Goal: Complete application form

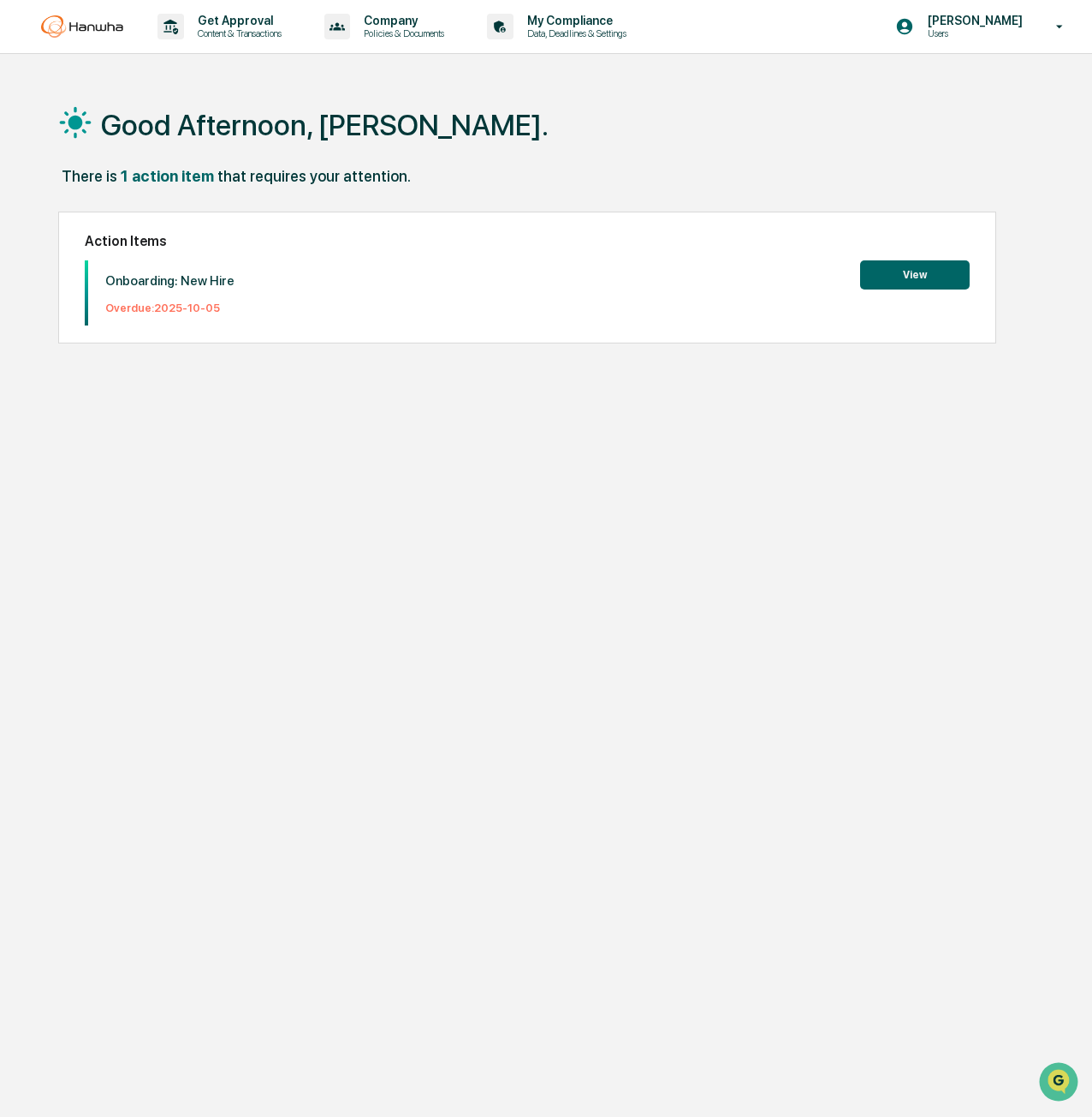
click at [932, 272] on button "View" at bounding box center [915, 275] width 110 height 29
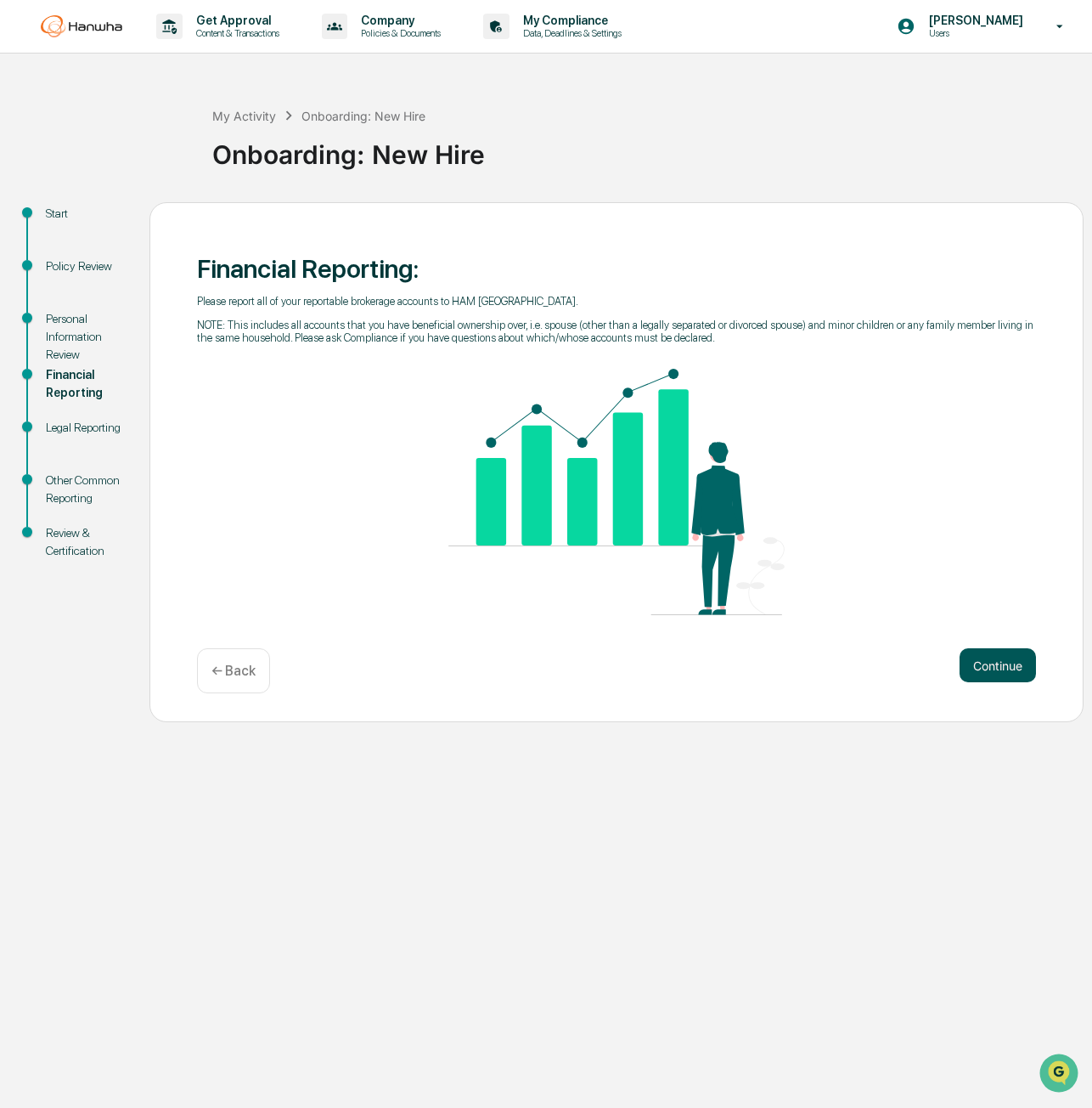
click at [997, 675] on button "Continue" at bounding box center [998, 665] width 76 height 34
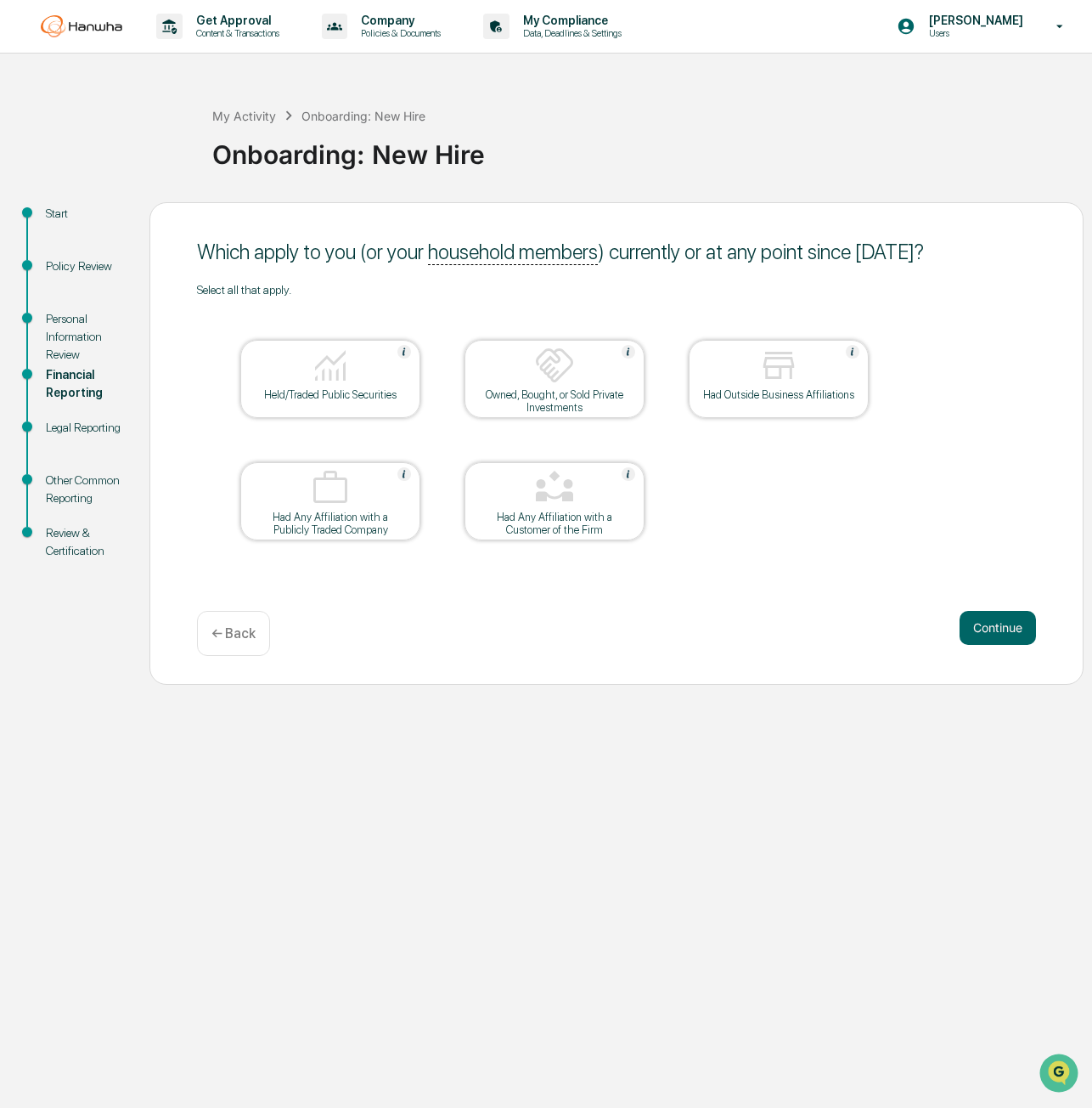
click at [375, 390] on div "Held/Traded Public Securities" at bounding box center [330, 394] width 153 height 13
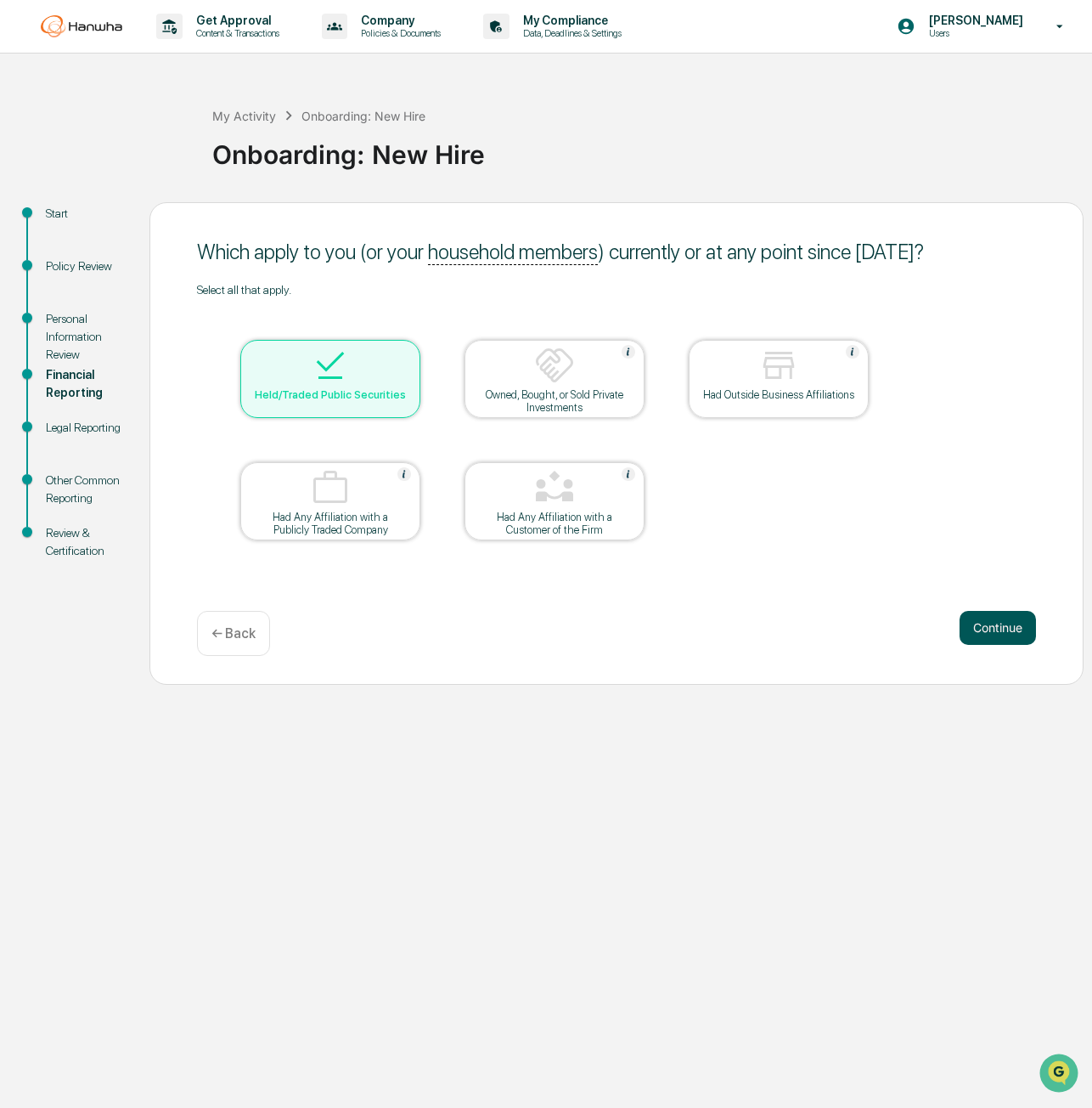
click at [986, 623] on button "Continue" at bounding box center [998, 628] width 76 height 34
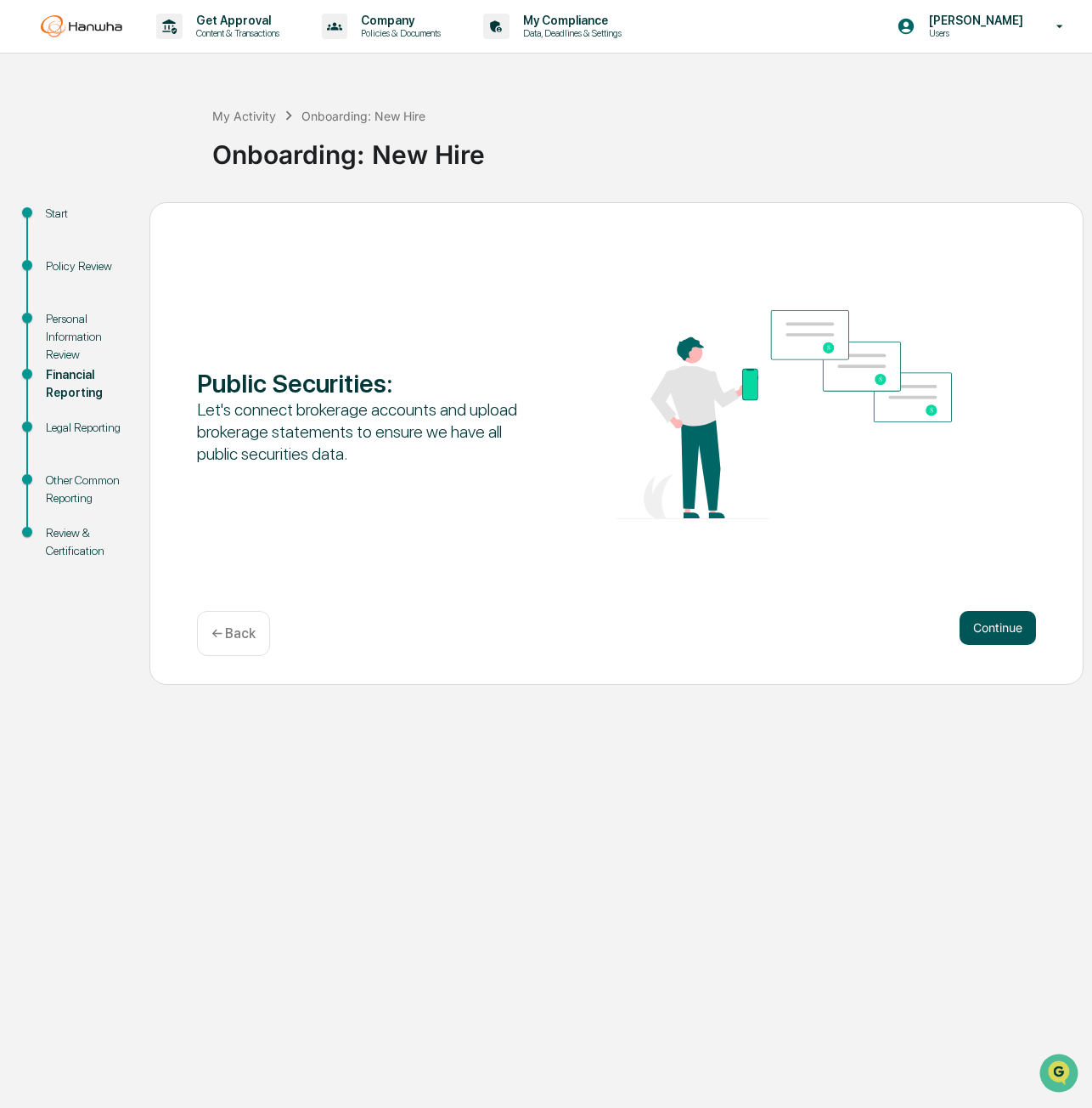
click at [983, 623] on button "Continue" at bounding box center [998, 628] width 76 height 34
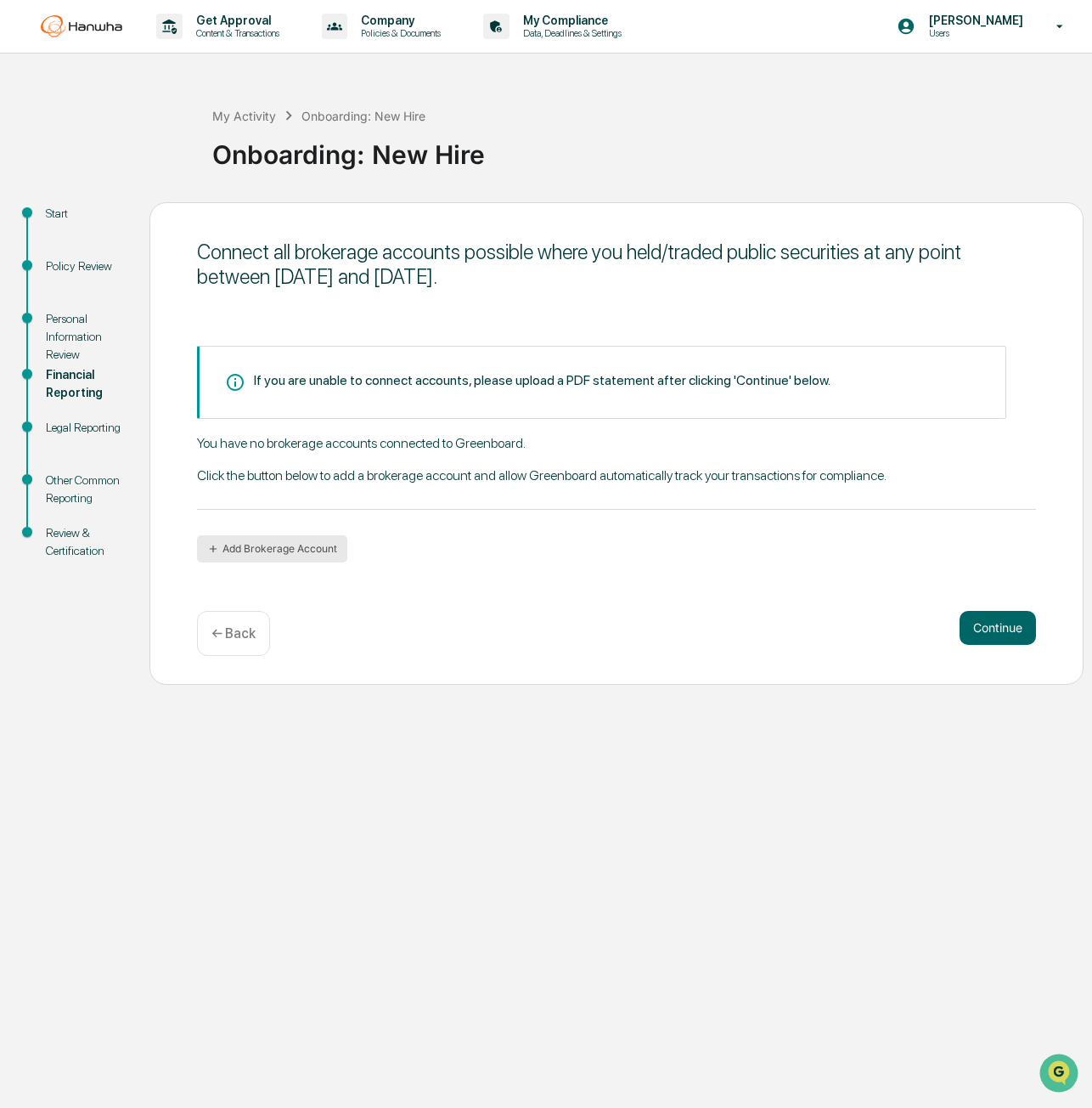
click at [274, 550] on button "Add Brokerage Account" at bounding box center [272, 549] width 150 height 27
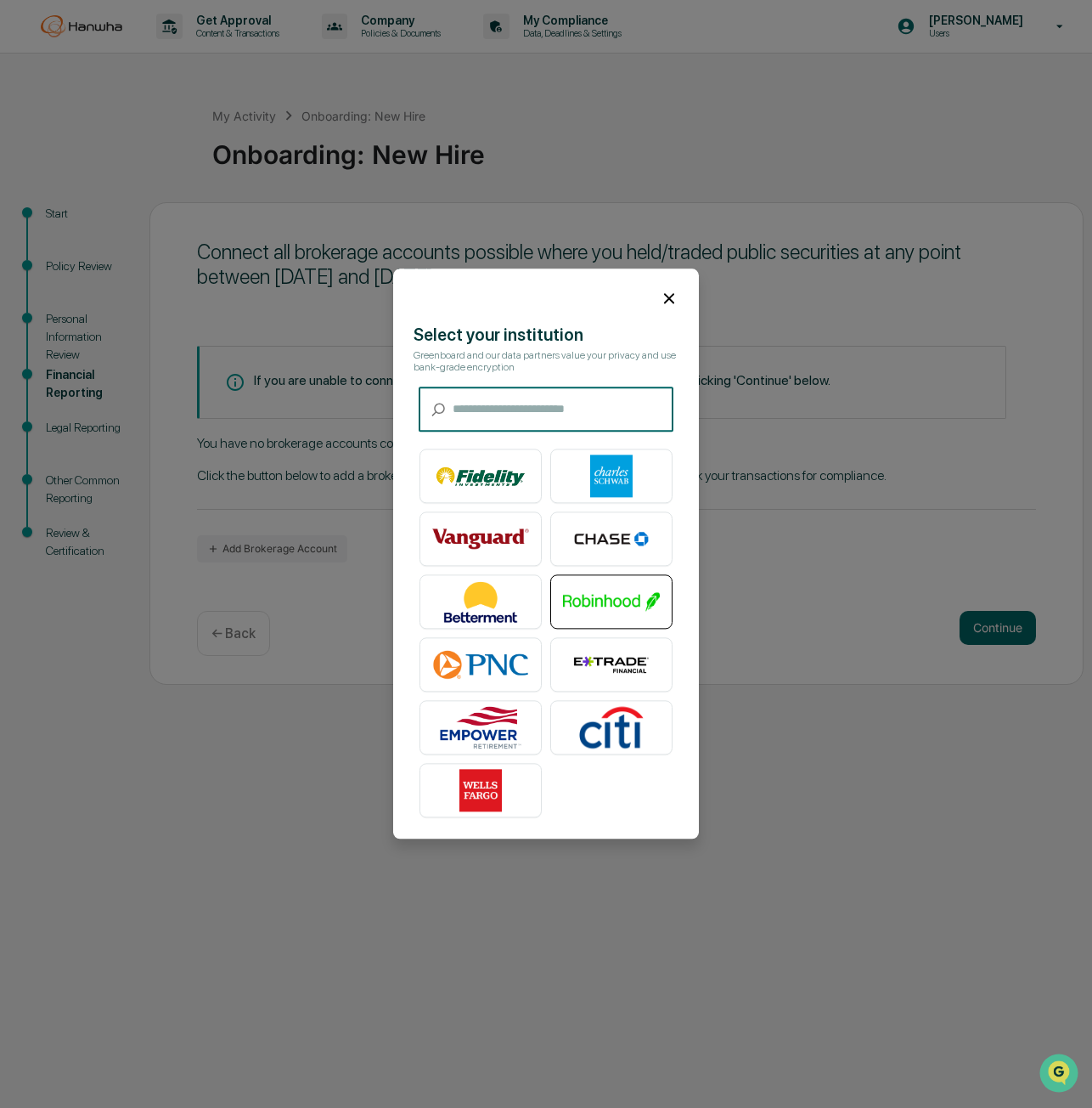
click at [579, 605] on img at bounding box center [611, 602] width 96 height 43
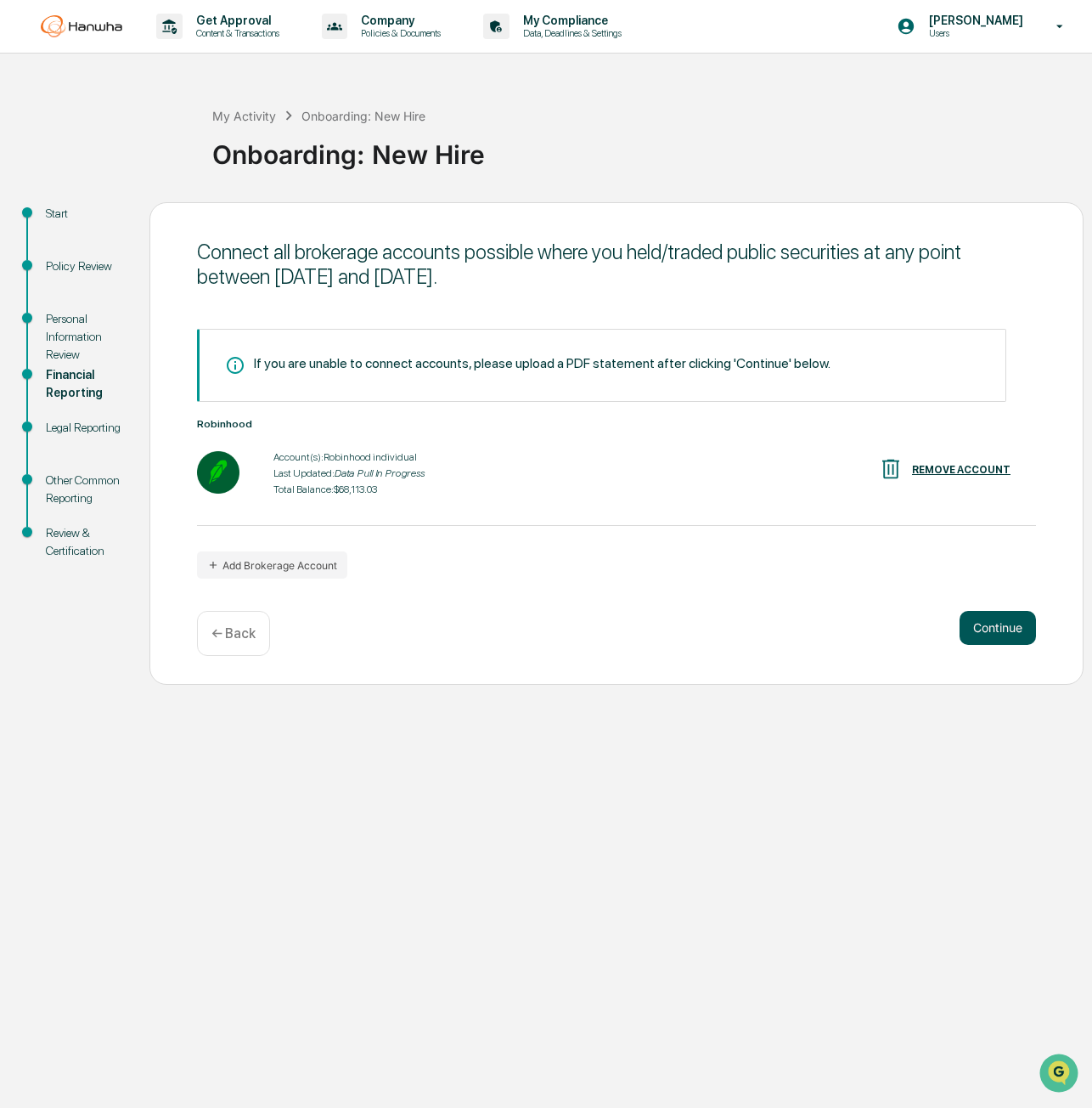
click at [1003, 632] on button "Continue" at bounding box center [998, 628] width 76 height 34
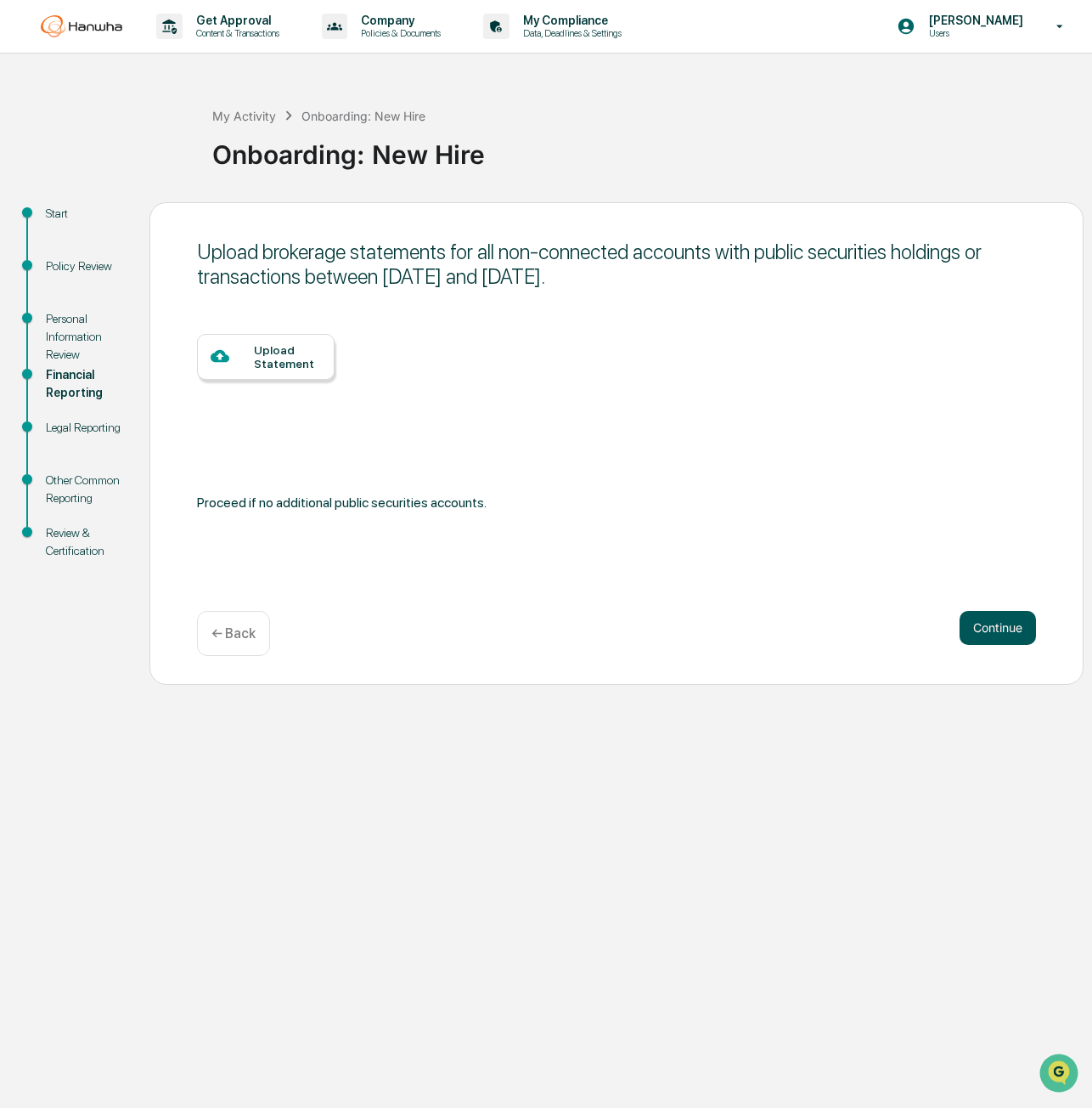
click at [1016, 645] on button "Continue" at bounding box center [998, 628] width 76 height 34
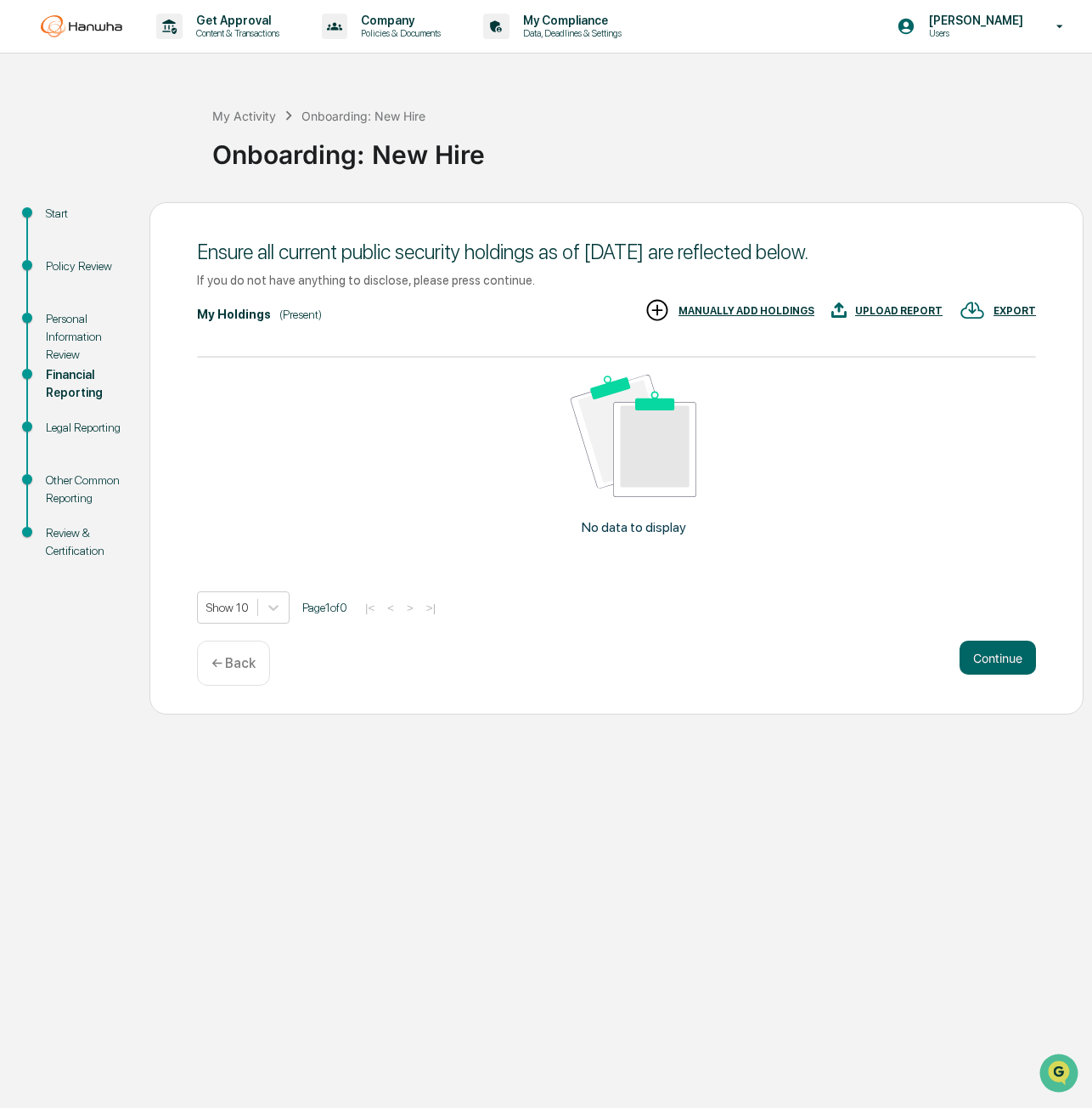
click at [810, 308] on div "MANUALLY ADD HOLDINGS" at bounding box center [746, 311] width 135 height 12
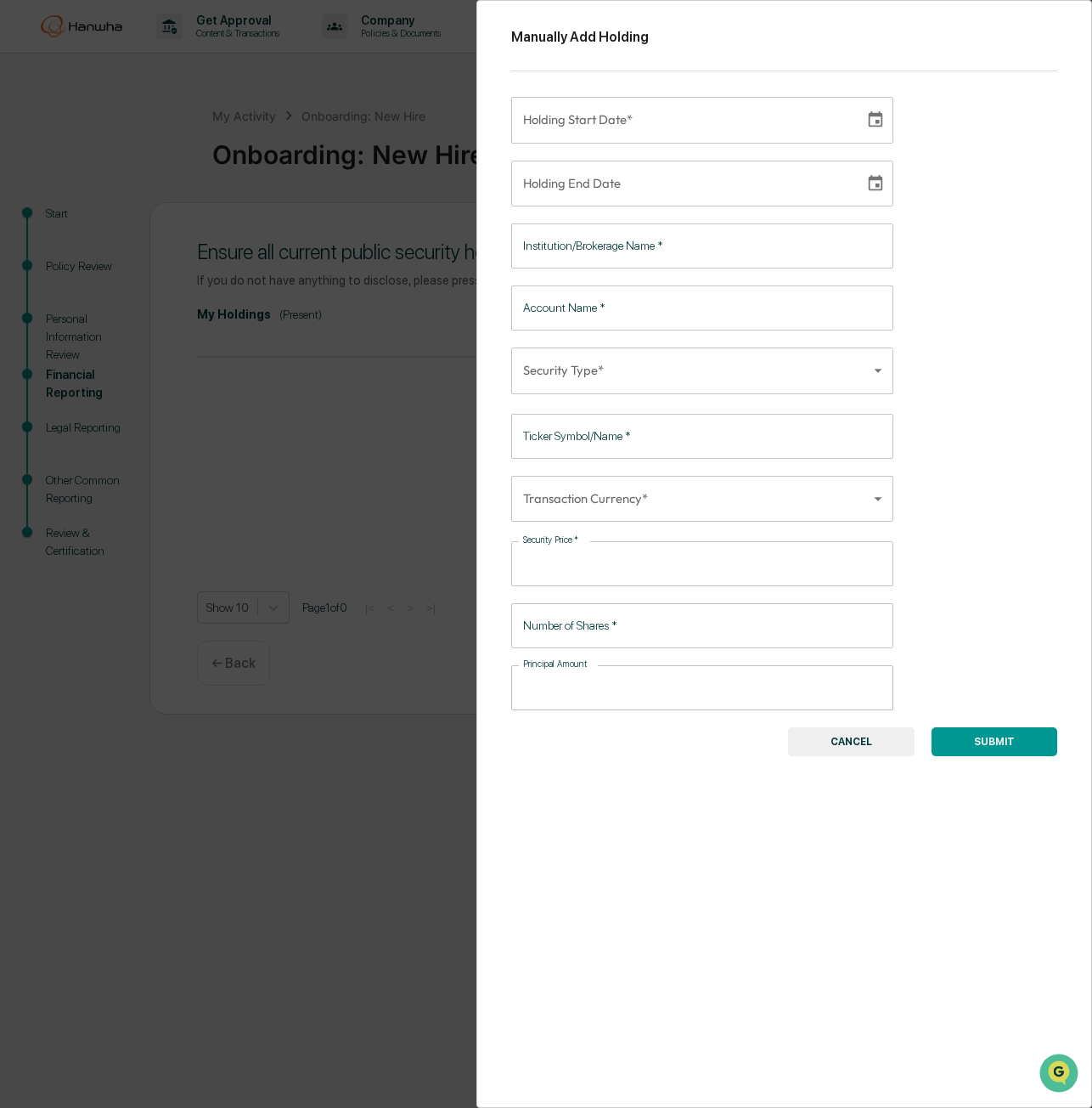
click at [418, 439] on div "Manually Add Holding Holding Start Date* Holding Start Date* Holding End Date H…" at bounding box center [546, 554] width 1092 height 1108
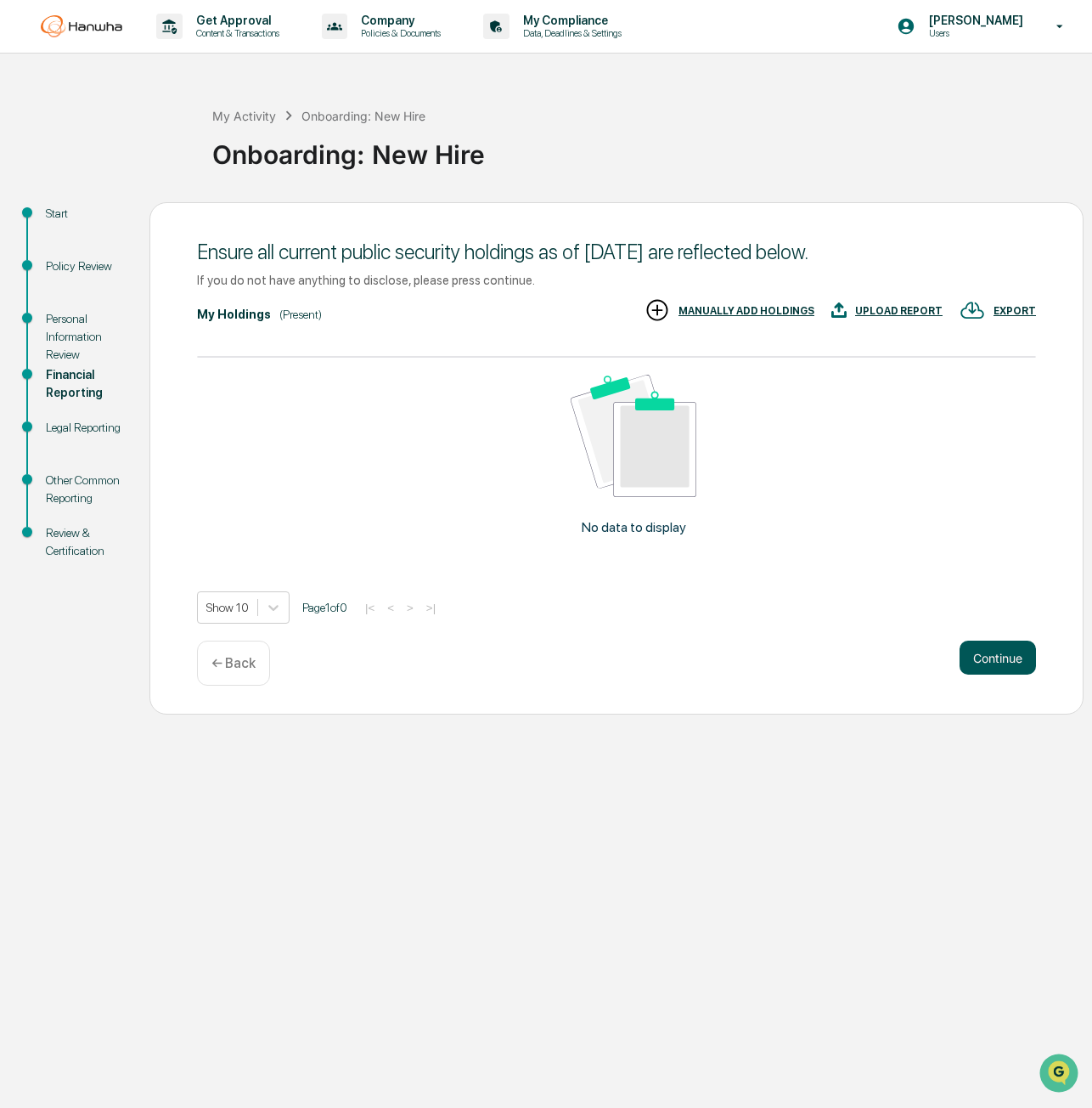
click at [990, 652] on button "Continue" at bounding box center [998, 657] width 76 height 34
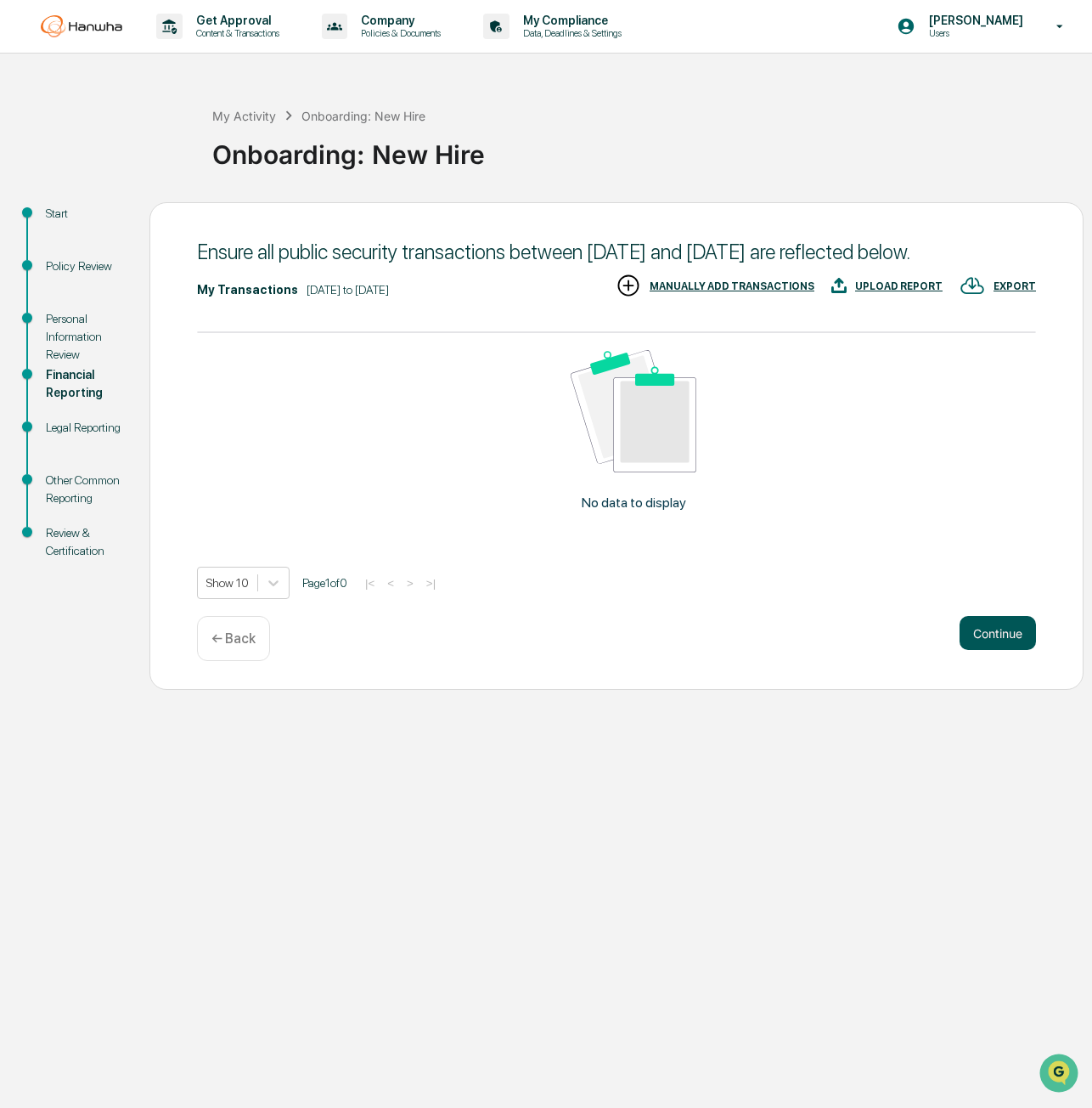
click at [994, 650] on button "Continue" at bounding box center [998, 632] width 76 height 34
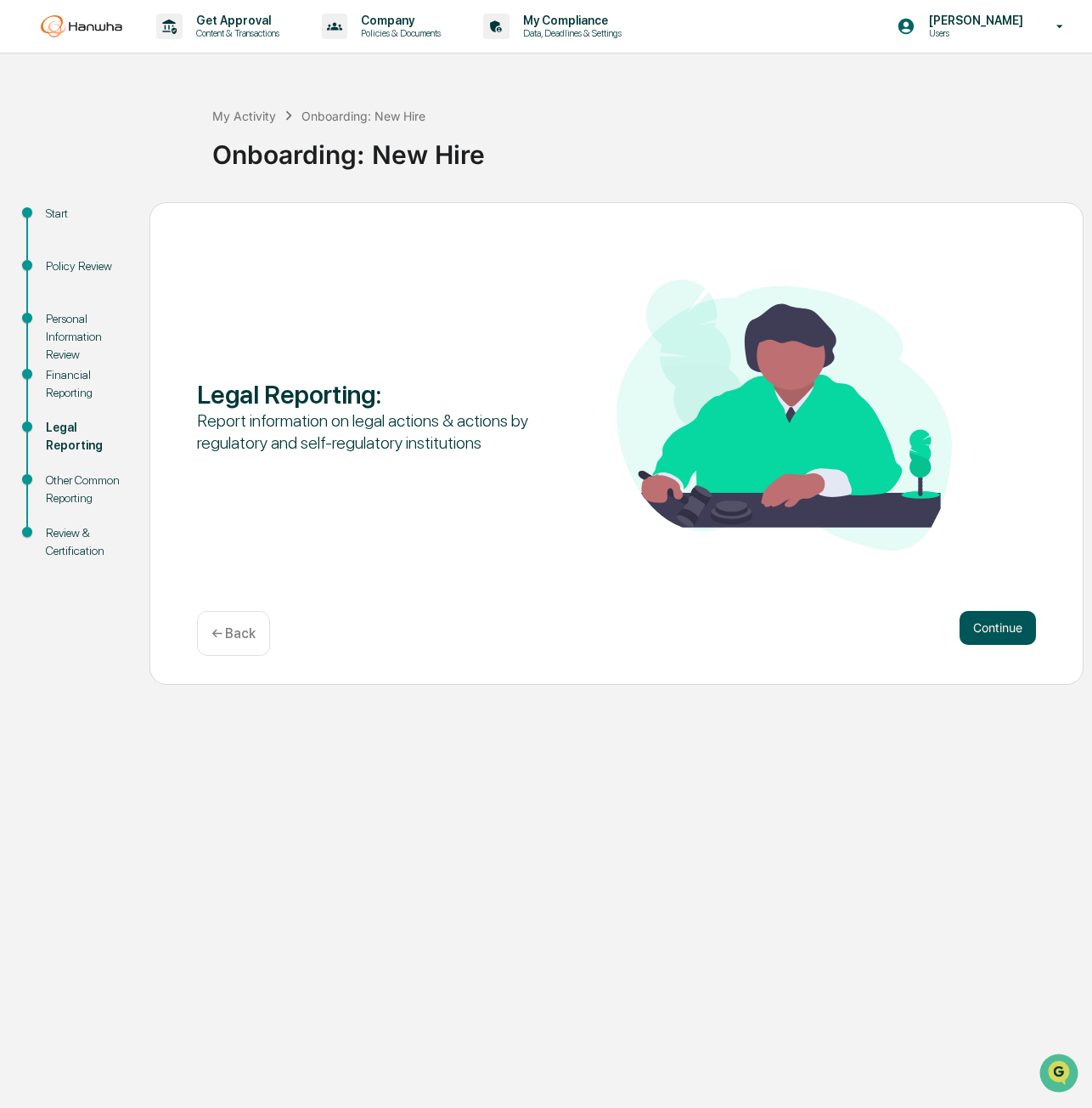
click at [1003, 621] on button "Continue" at bounding box center [998, 628] width 76 height 34
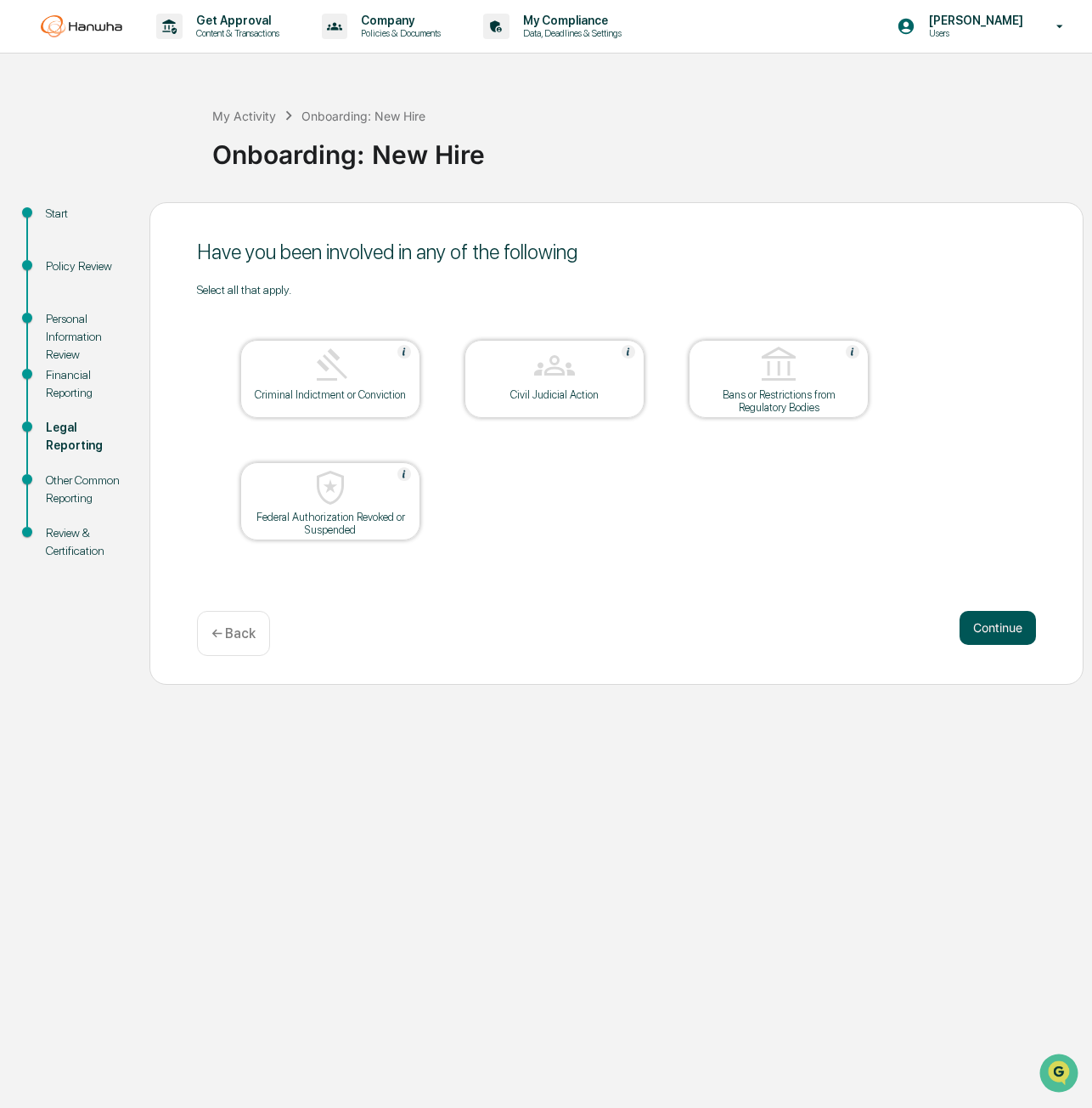
click at [992, 619] on button "Continue" at bounding box center [998, 628] width 76 height 34
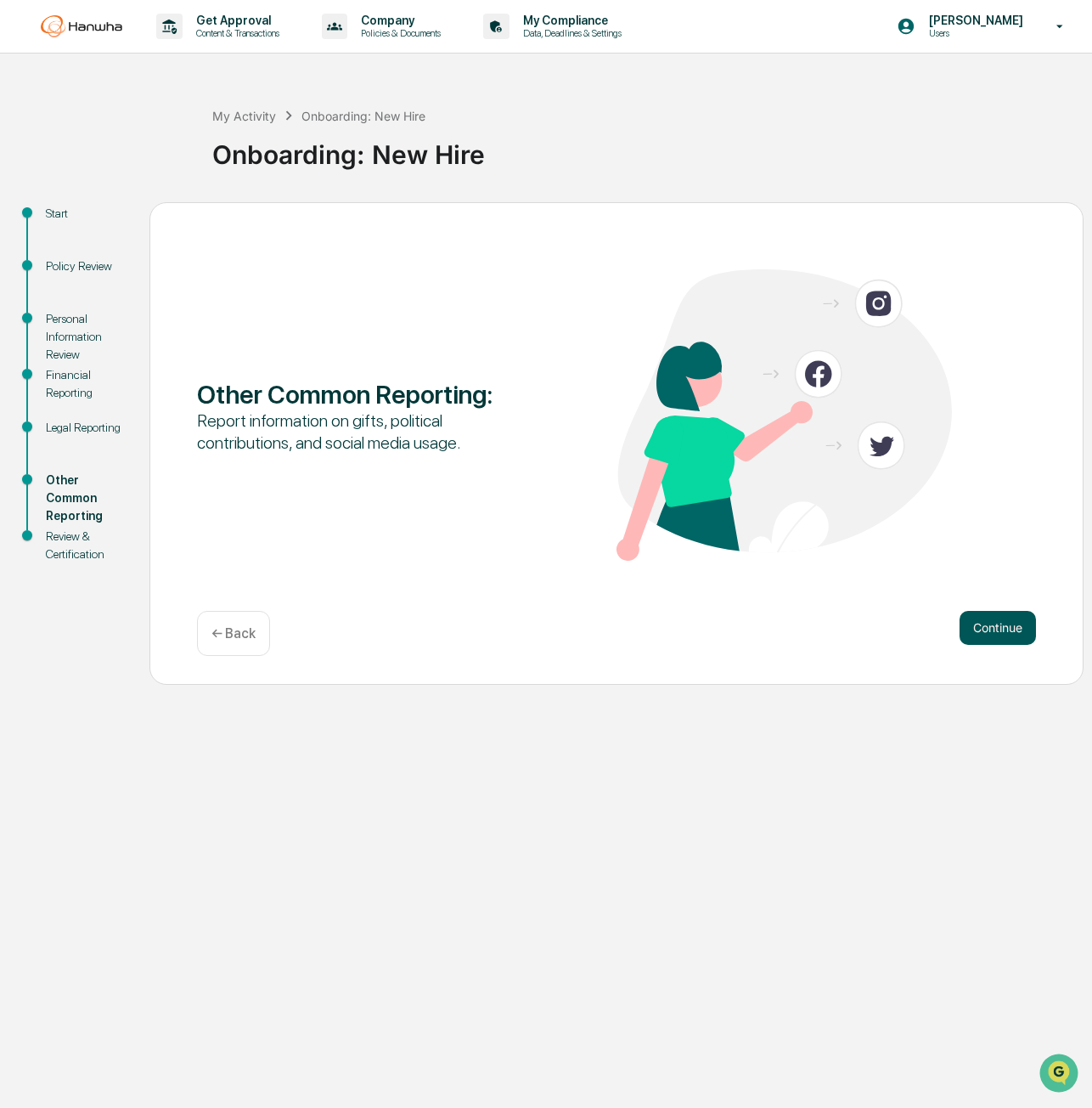
click at [994, 616] on button "Continue" at bounding box center [998, 628] width 76 height 34
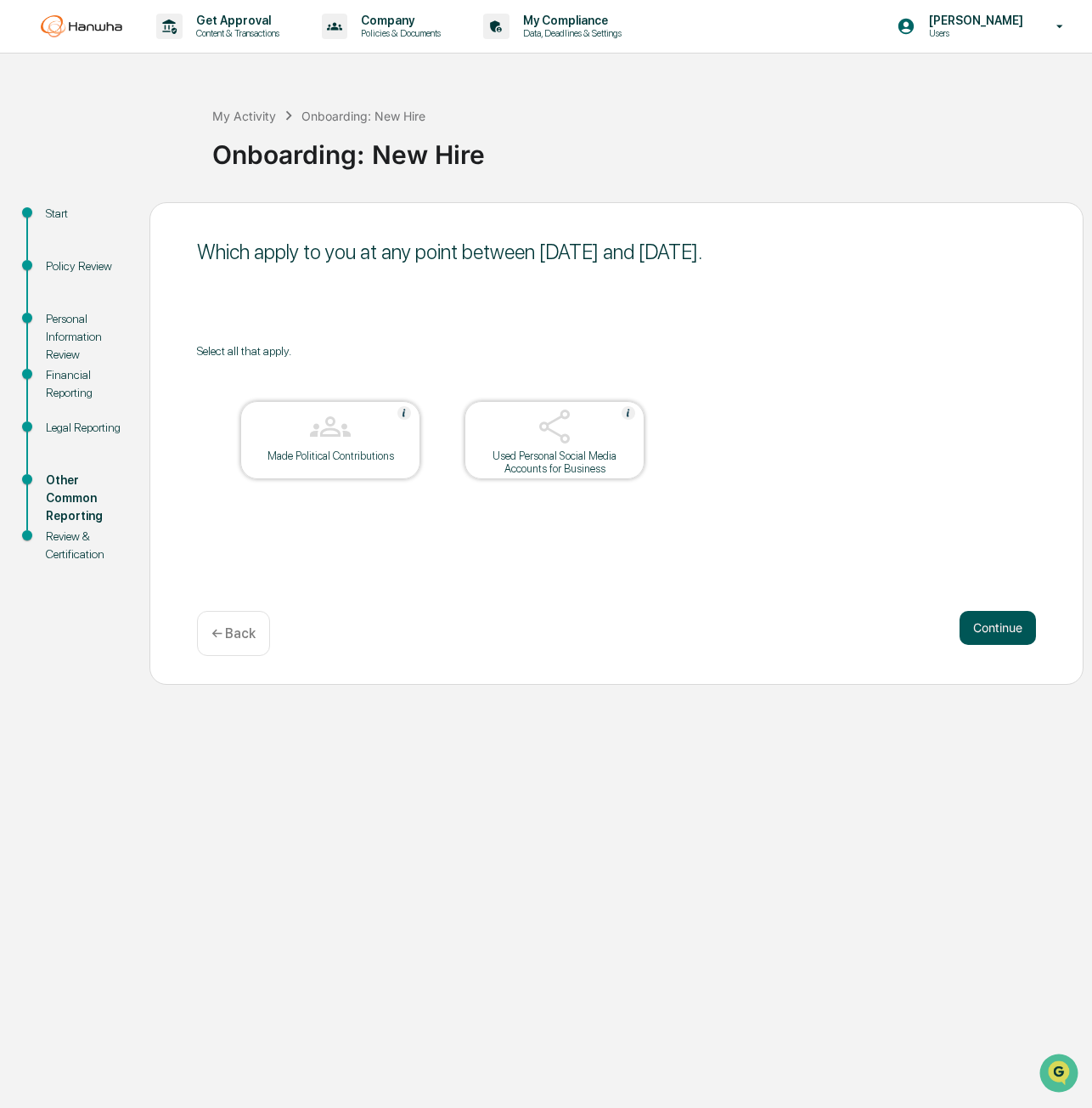
click at [988, 620] on button "Continue" at bounding box center [998, 628] width 76 height 34
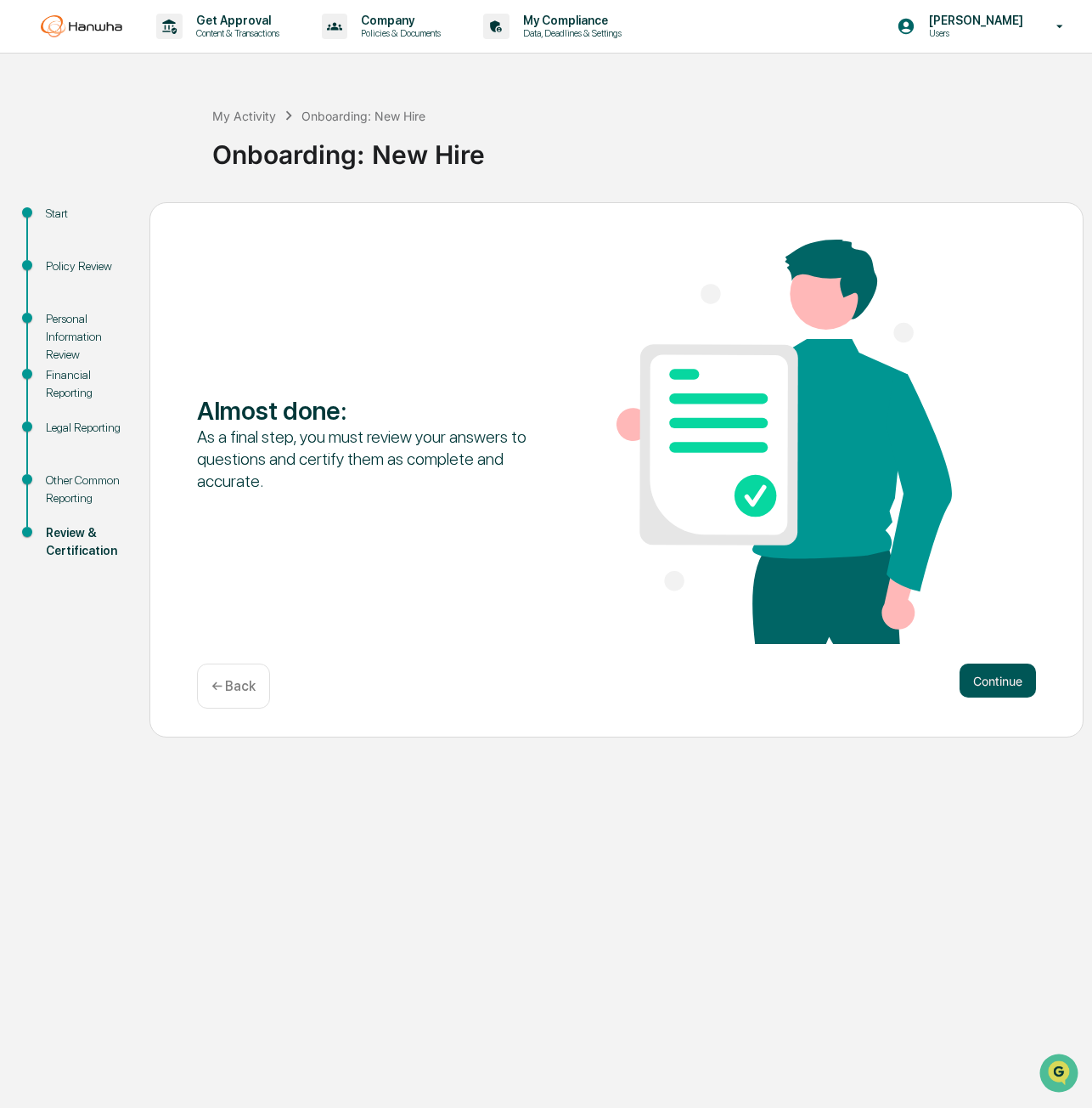
click at [997, 679] on button "Continue" at bounding box center [998, 680] width 76 height 34
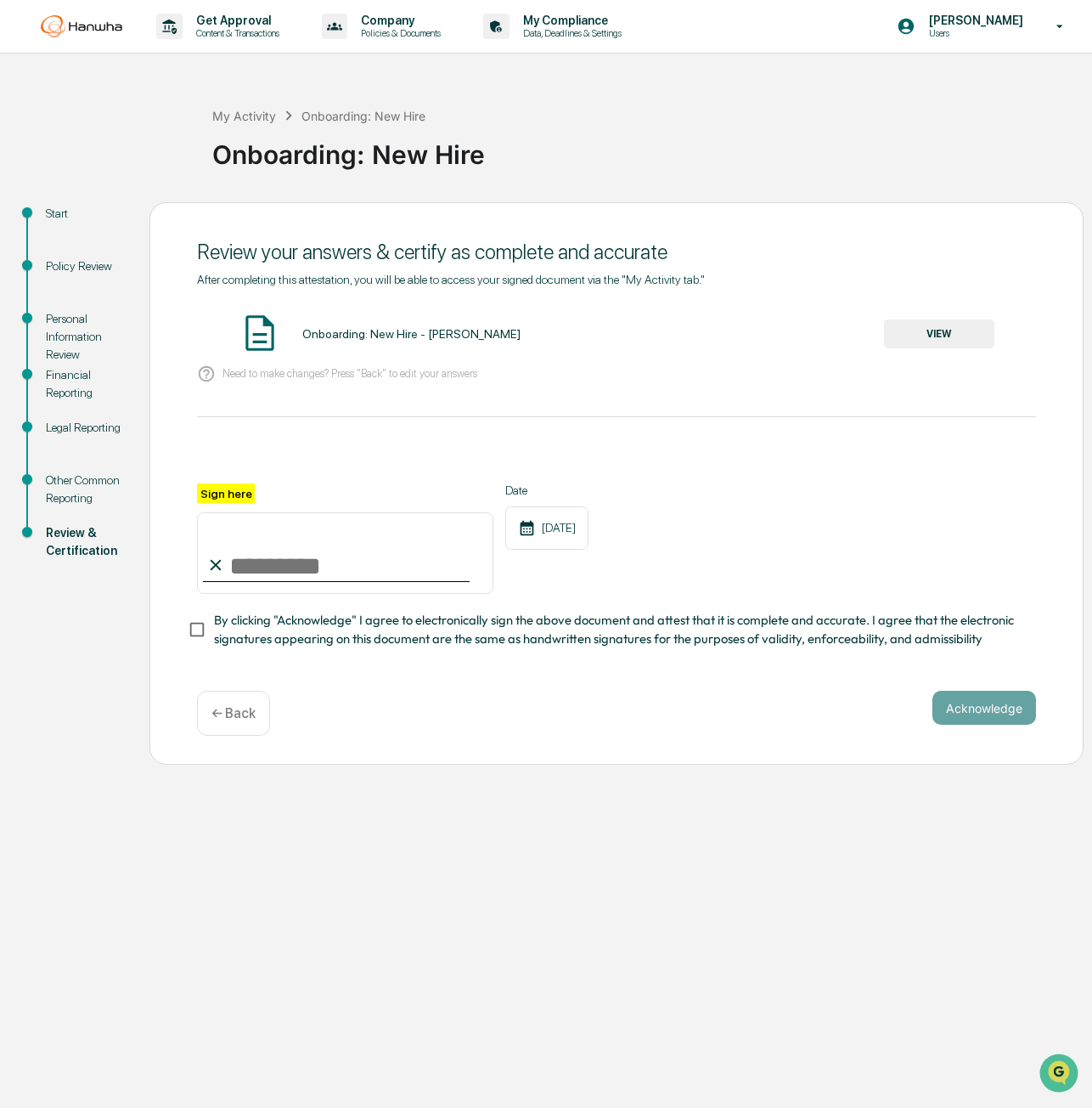
click at [306, 562] on input "Sign here" at bounding box center [345, 554] width 296 height 82
type input "**********"
click at [571, 633] on span "By clicking "Acknowledge" I agree to electronically sign the above document and…" at bounding box center [619, 630] width 809 height 38
click at [963, 712] on button "Acknowledge" at bounding box center [984, 707] width 103 height 34
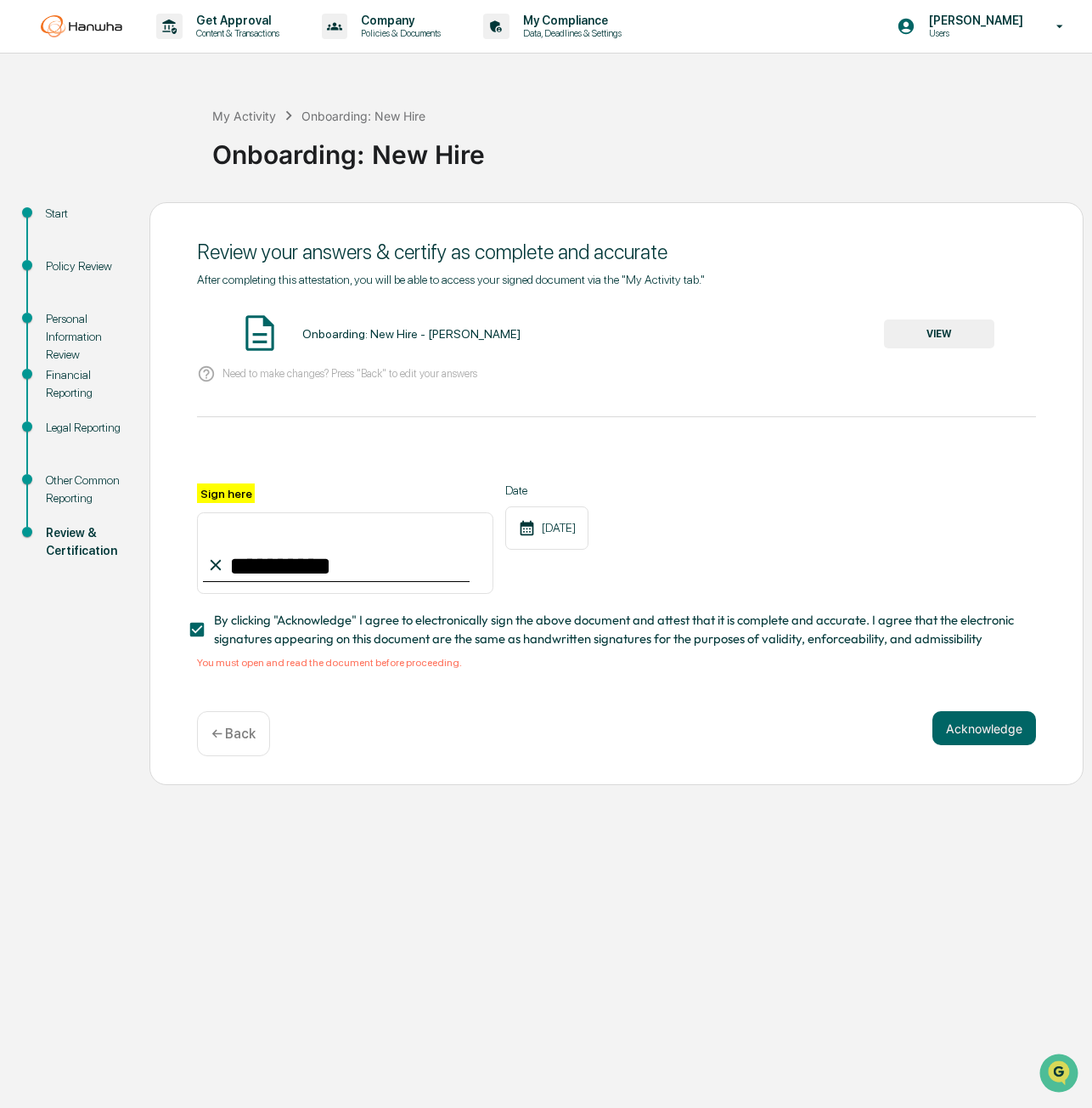
click at [920, 341] on button "VIEW" at bounding box center [939, 334] width 110 height 29
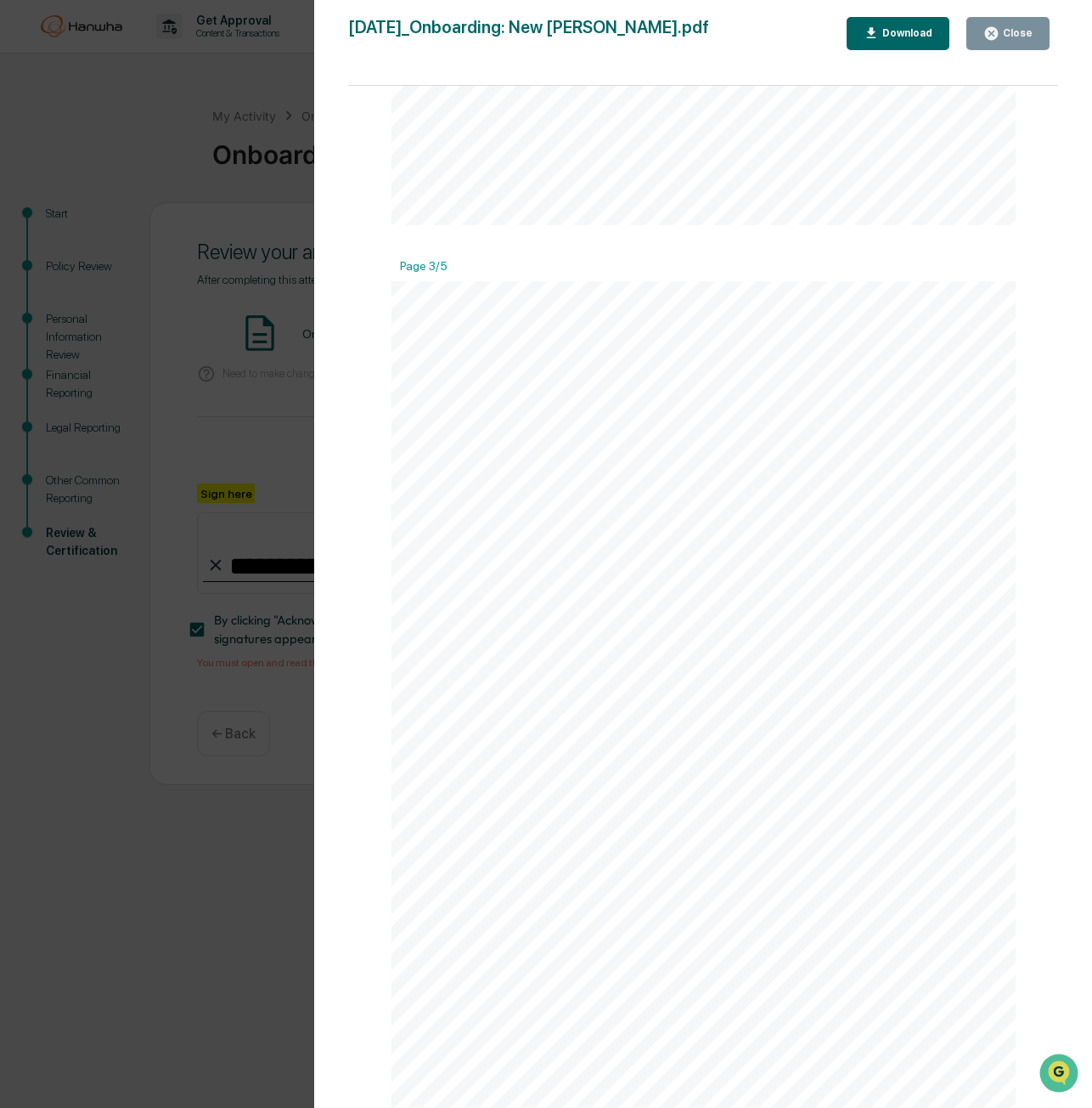
scroll to position [1869, 0]
click at [249, 412] on div "Version History [DATE] 08:23 PM [PERSON_NAME] [DATE]_Onboarding: New Hire_Alex …" at bounding box center [546, 554] width 1092 height 1108
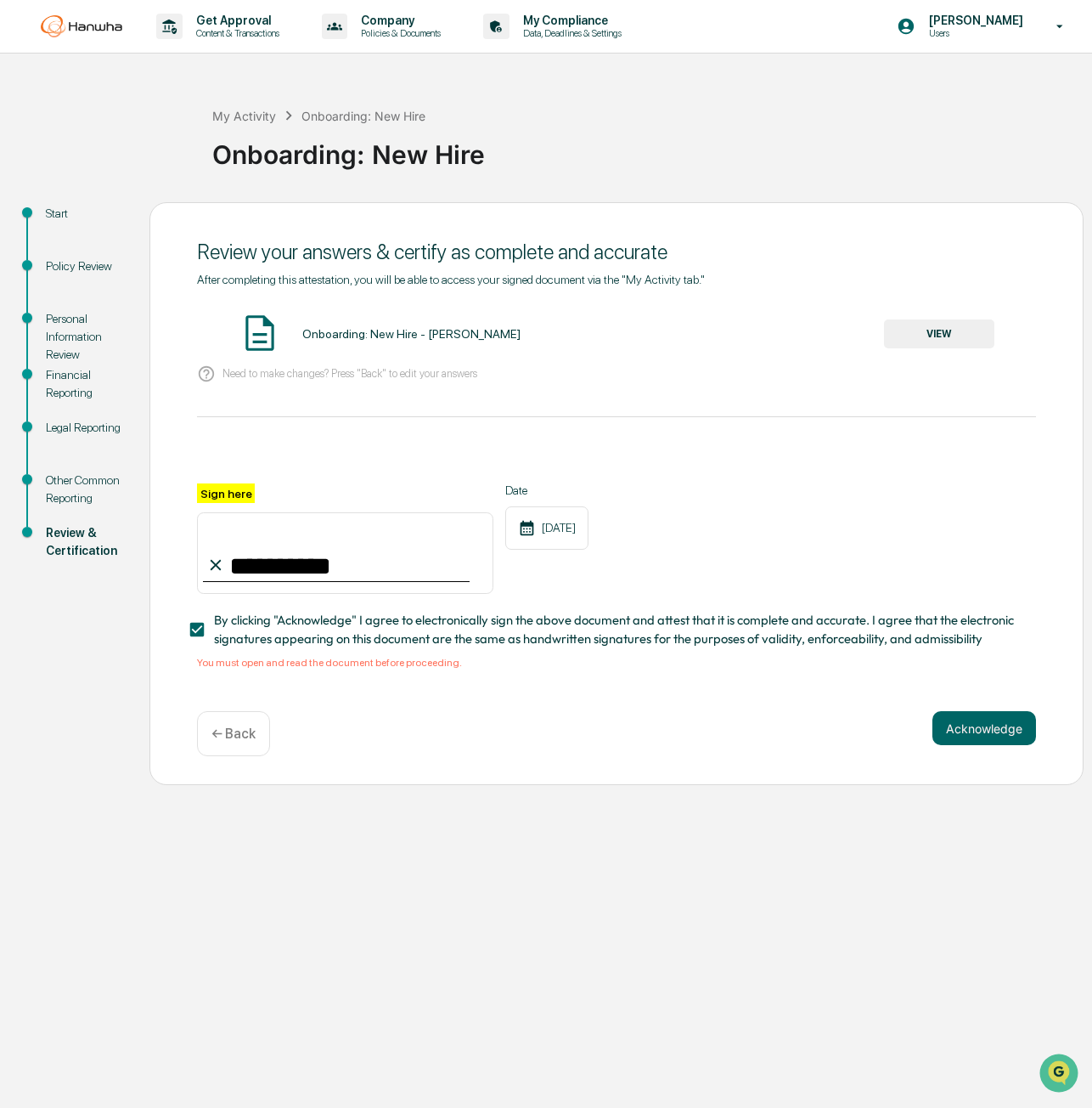
click at [85, 324] on div "Personal Information Review" at bounding box center [84, 336] width 76 height 54
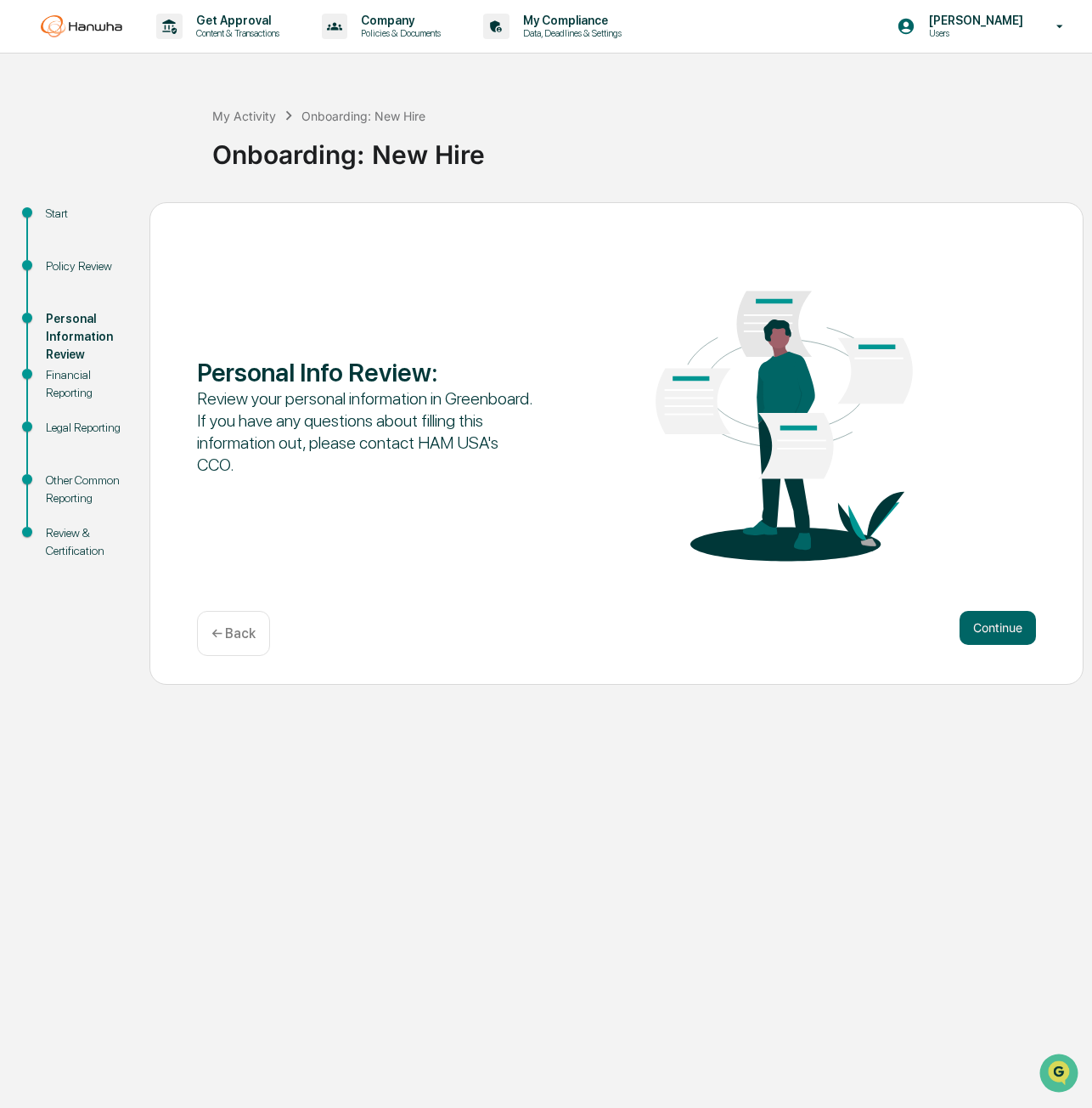
click at [81, 389] on div "Financial Reporting" at bounding box center [84, 384] width 76 height 36
click at [64, 386] on div "Financial Reporting" at bounding box center [84, 384] width 76 height 36
click at [63, 368] on div "Financial Reporting" at bounding box center [84, 384] width 76 height 36
click at [985, 628] on button "Continue" at bounding box center [998, 628] width 76 height 34
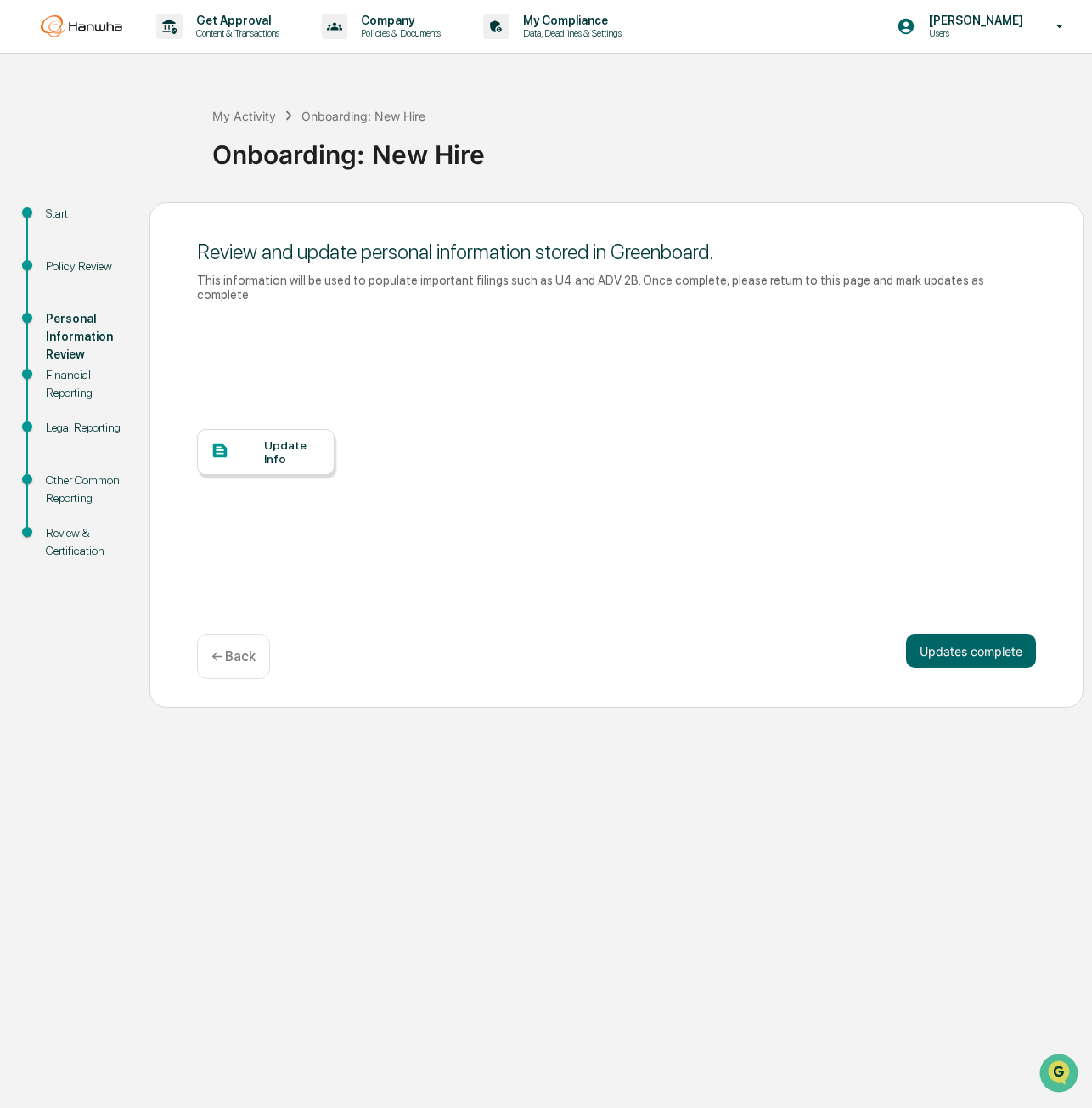
click at [985, 633] on button "Updates complete" at bounding box center [970, 650] width 130 height 34
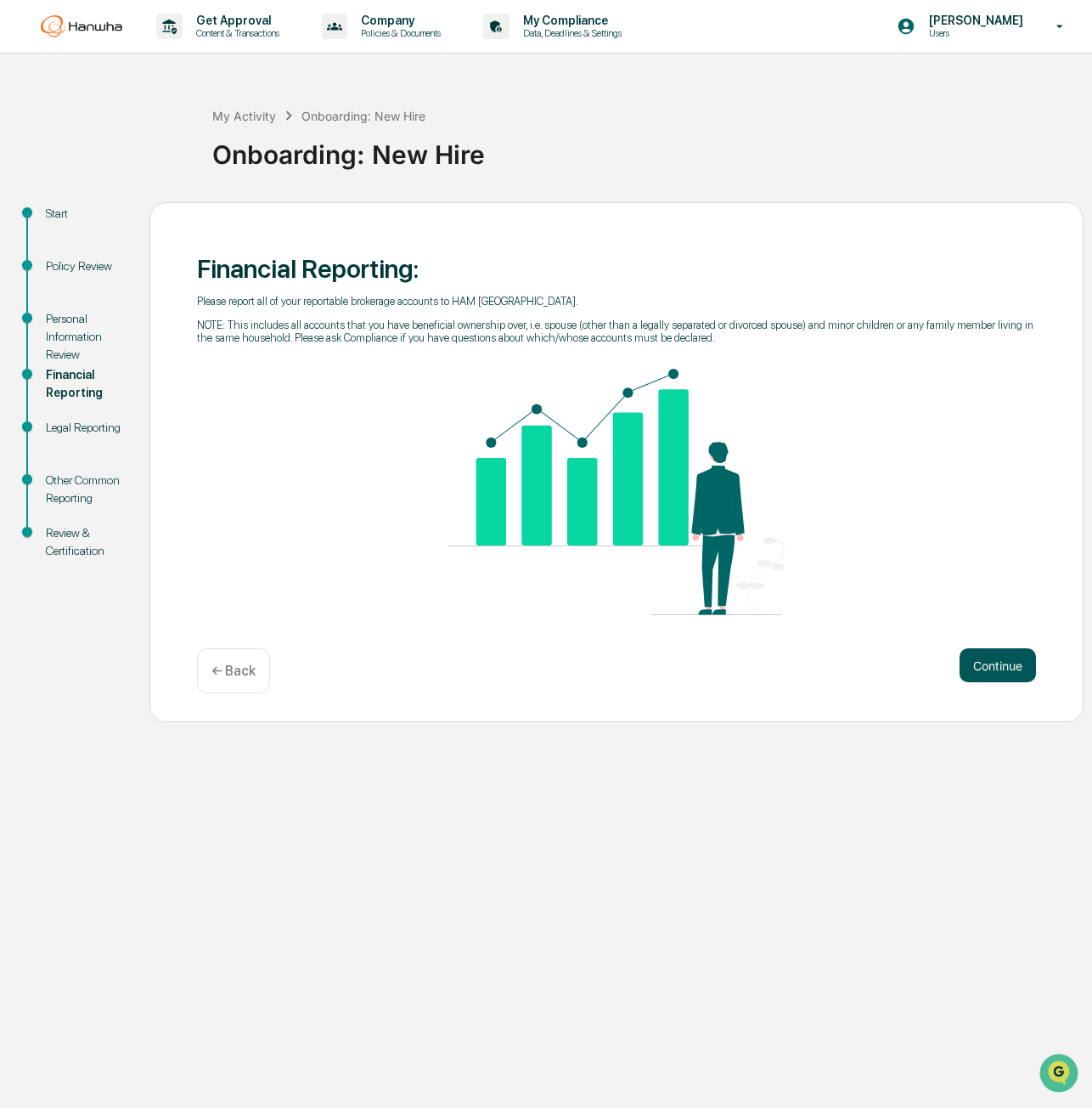
click at [996, 656] on button "Continue" at bounding box center [998, 665] width 76 height 34
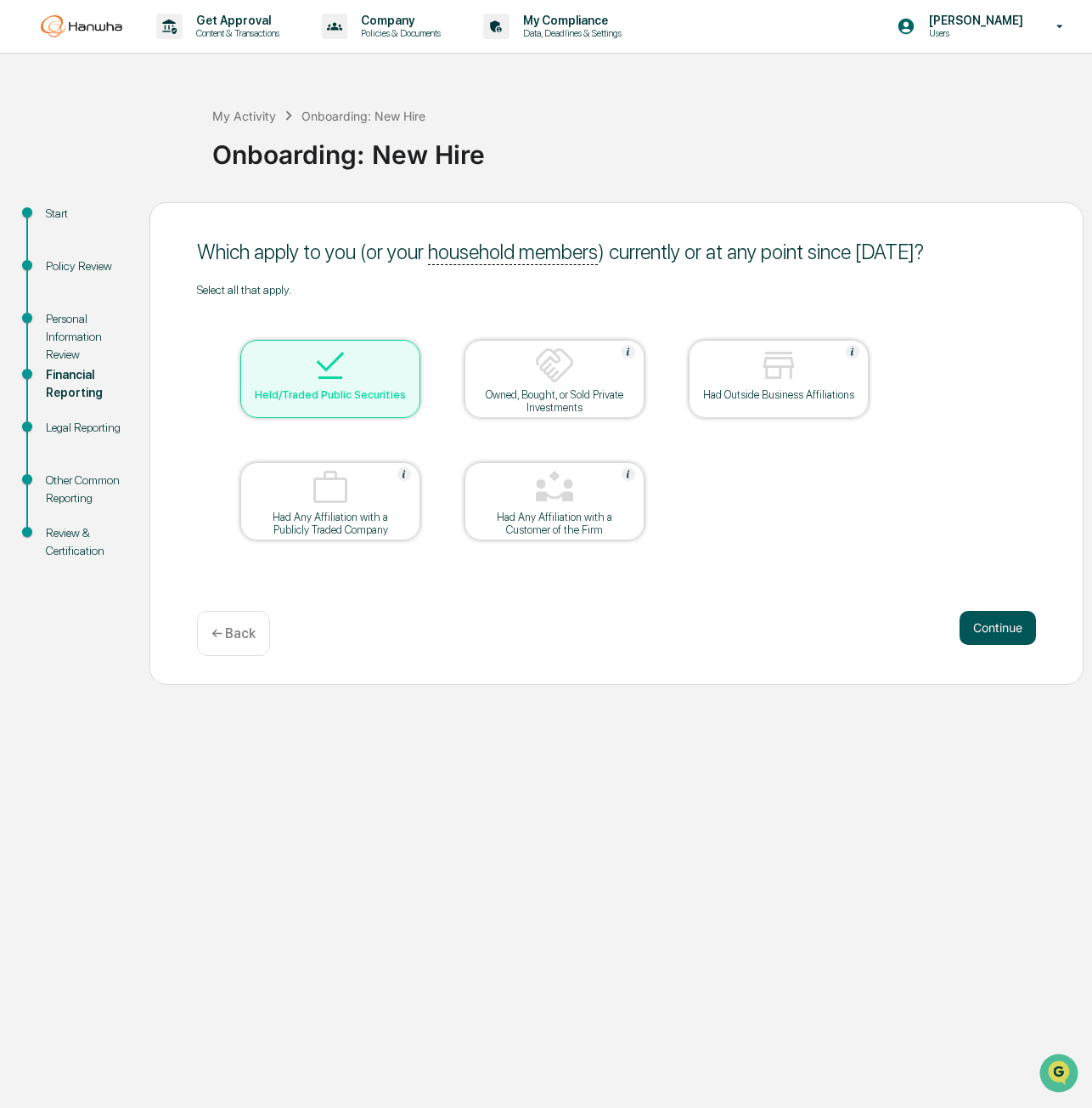
click at [991, 634] on button "Continue" at bounding box center [998, 628] width 76 height 34
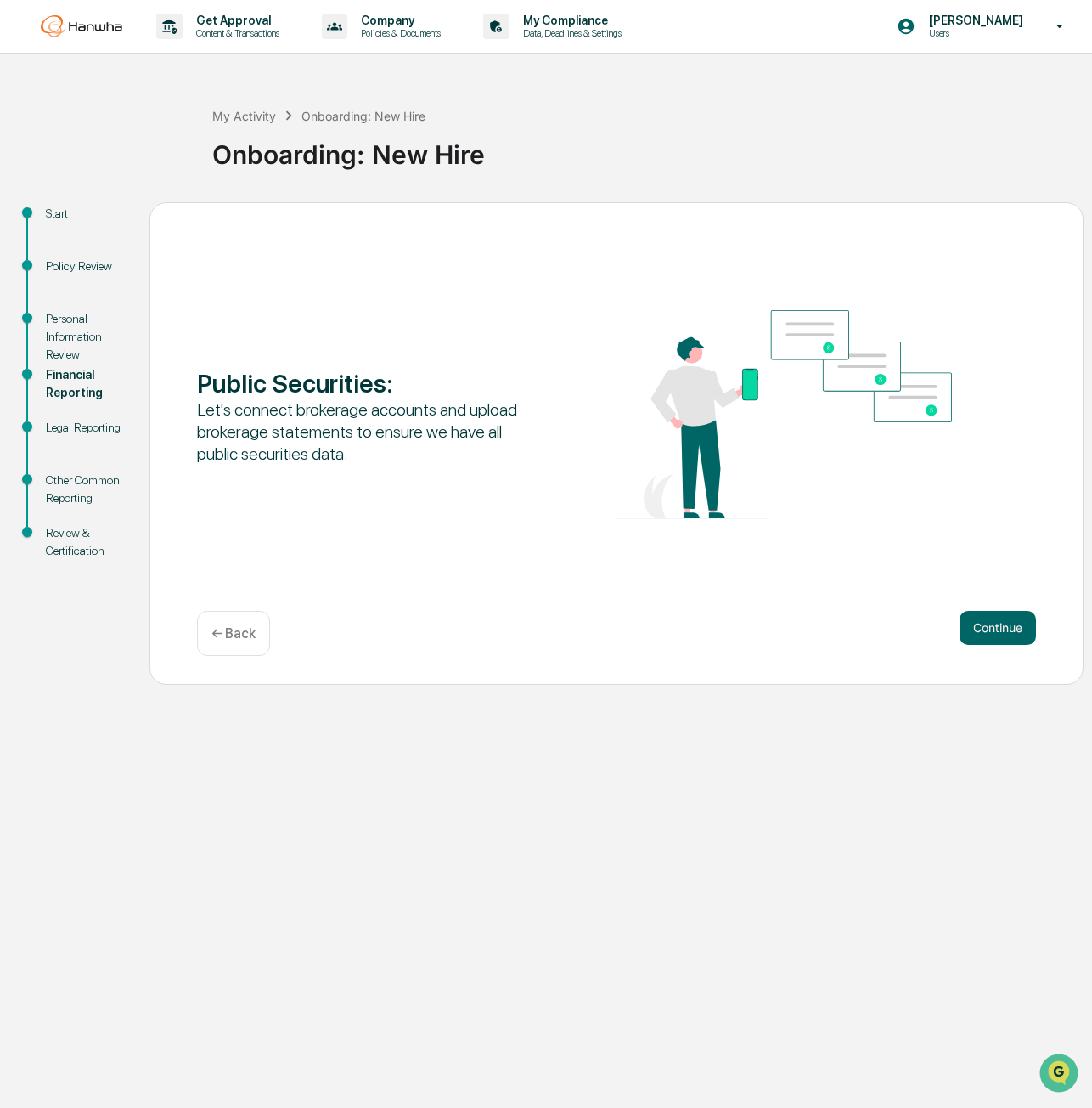
click at [991, 634] on button "Continue" at bounding box center [998, 628] width 76 height 34
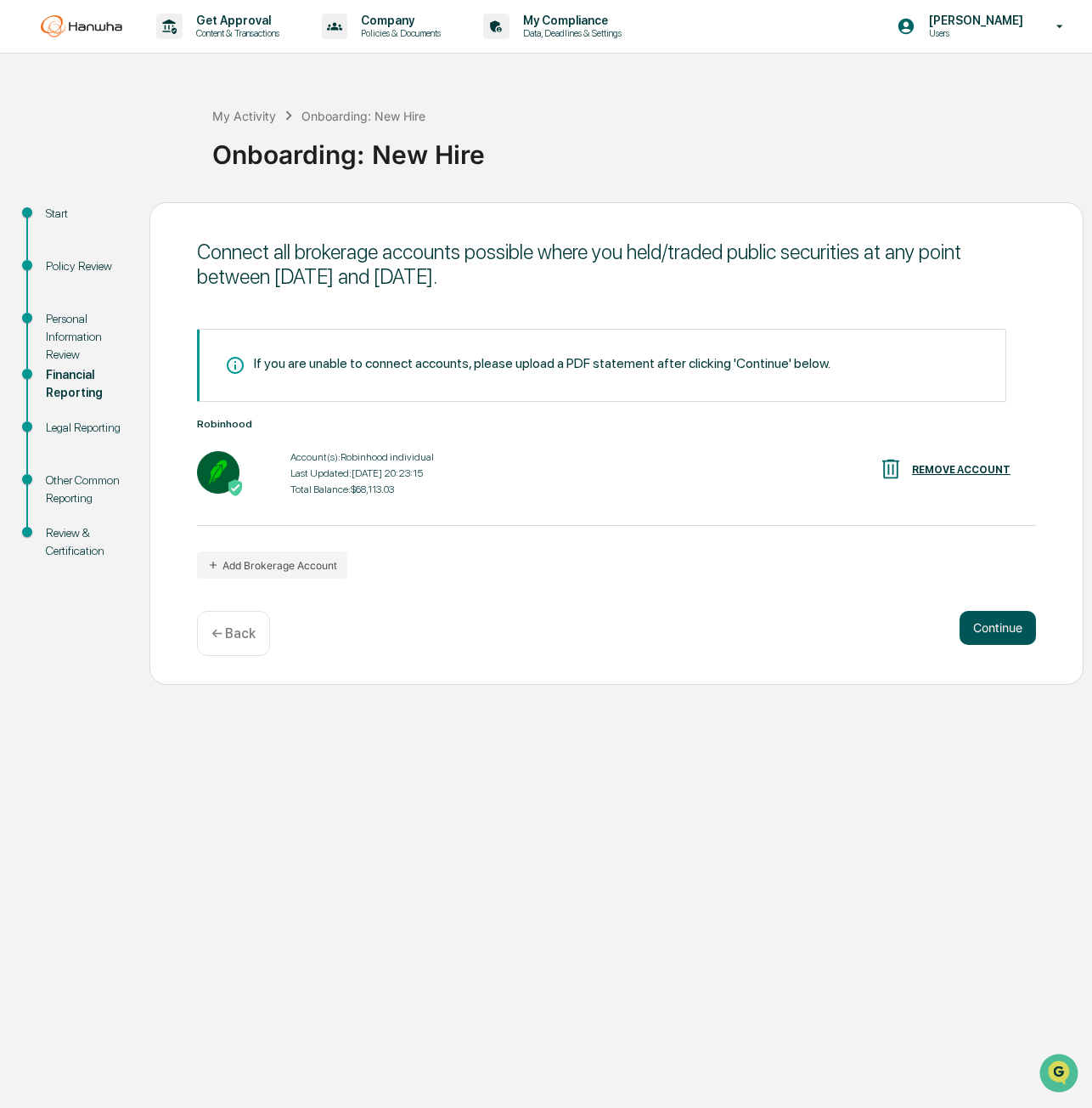
click at [978, 617] on button "Continue" at bounding box center [998, 628] width 76 height 34
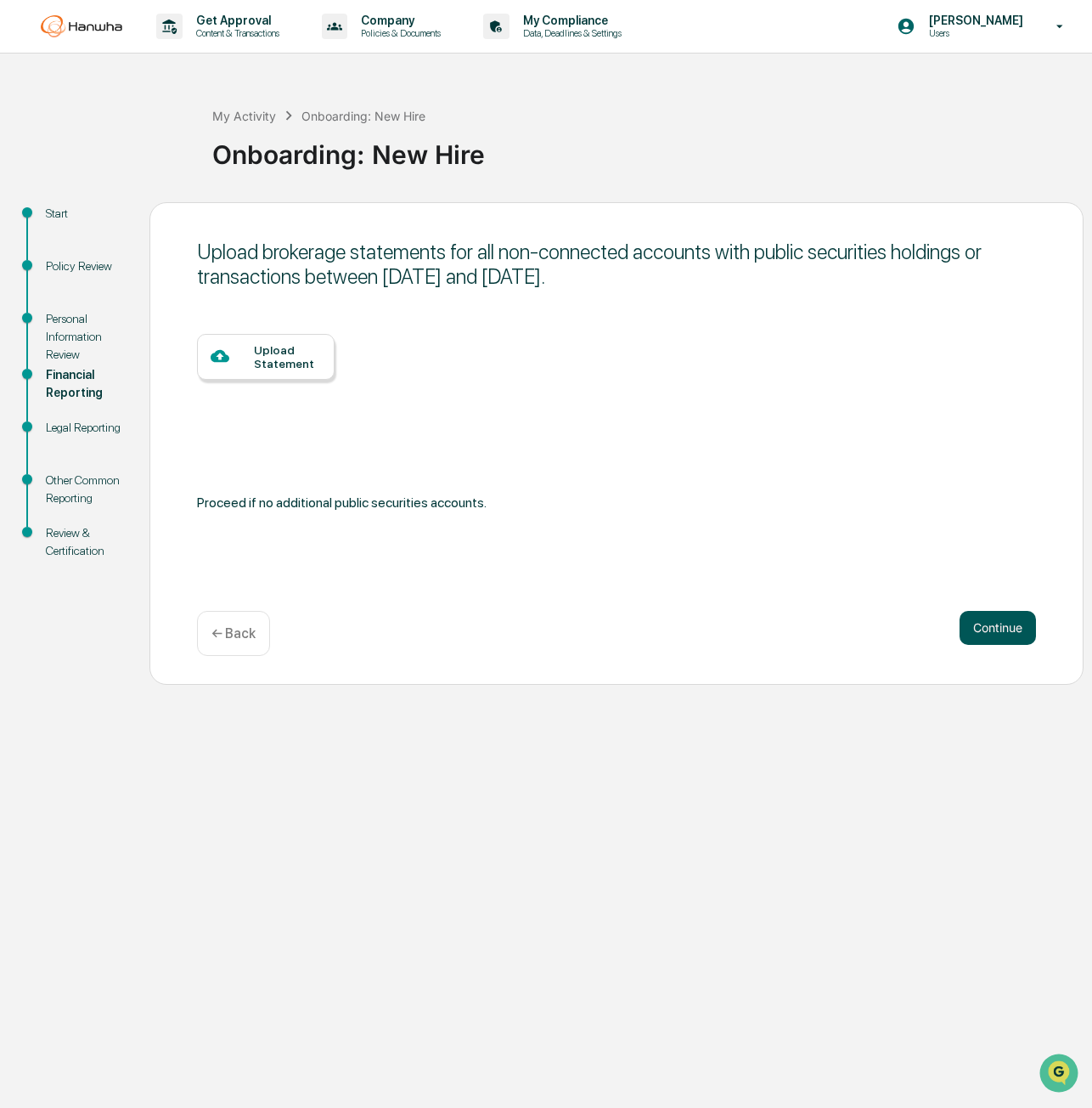
click at [978, 627] on button "Continue" at bounding box center [998, 628] width 76 height 34
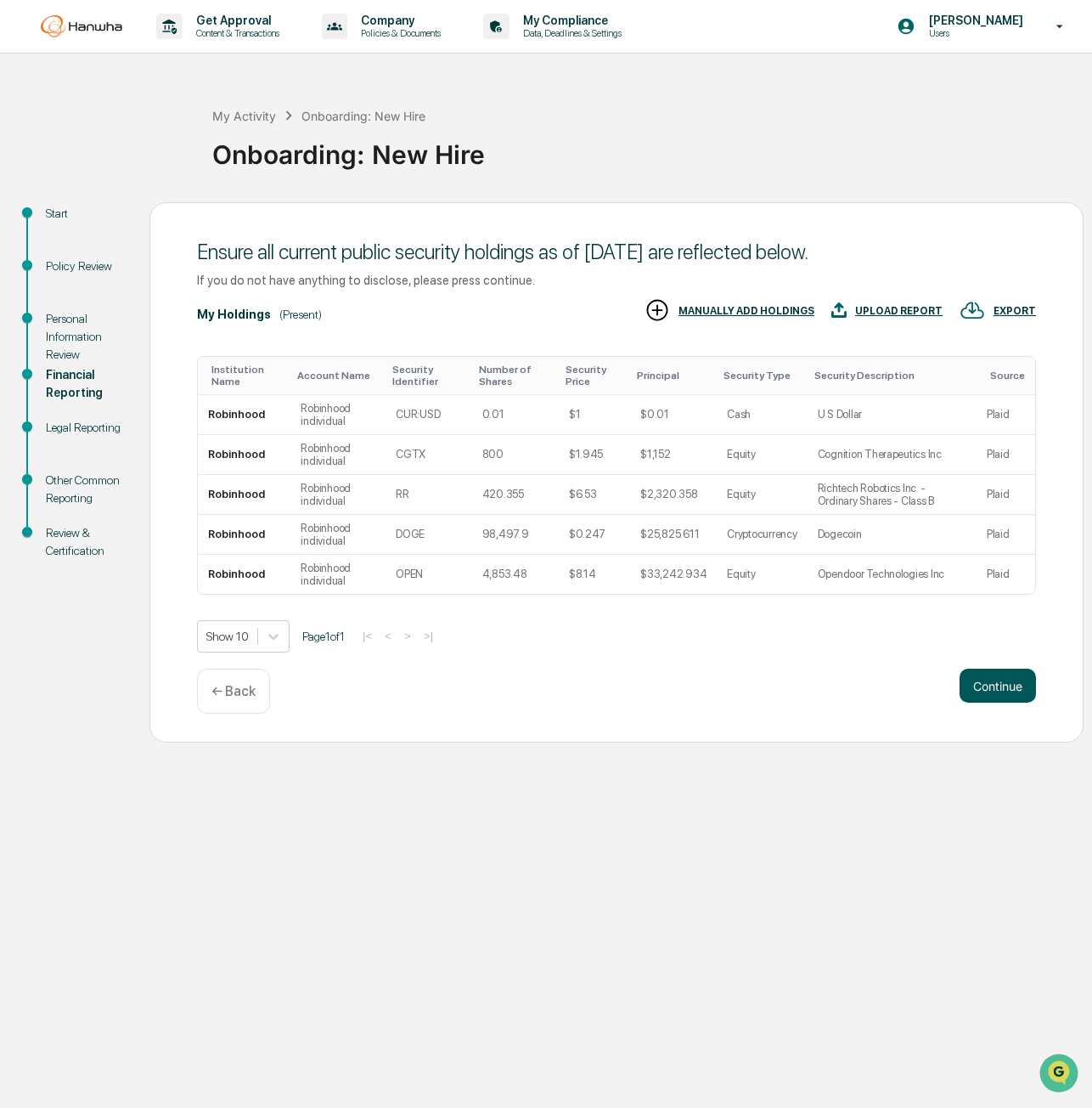
click at [990, 686] on button "Continue" at bounding box center [998, 685] width 76 height 34
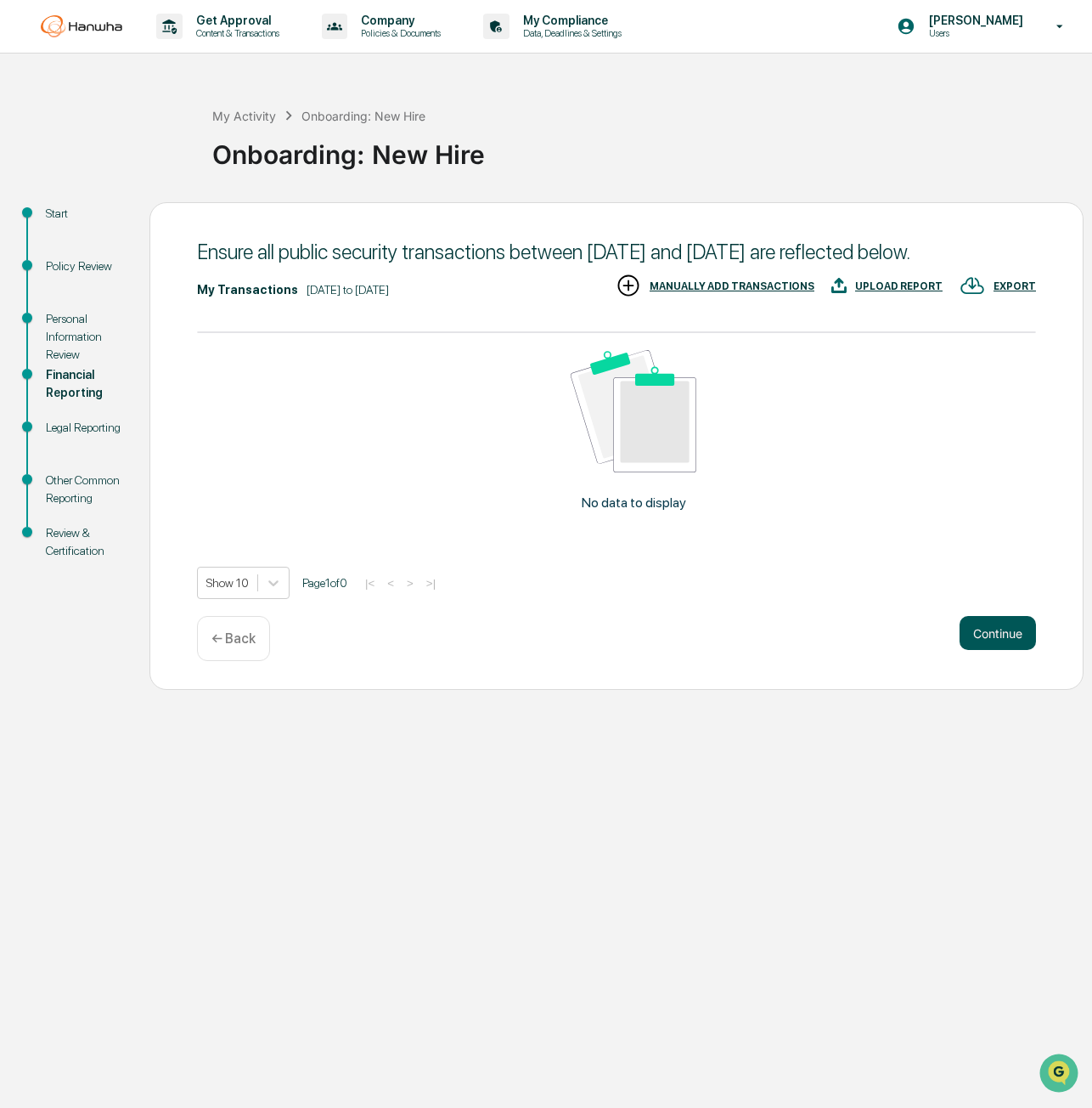
click at [988, 650] on button "Continue" at bounding box center [998, 632] width 76 height 34
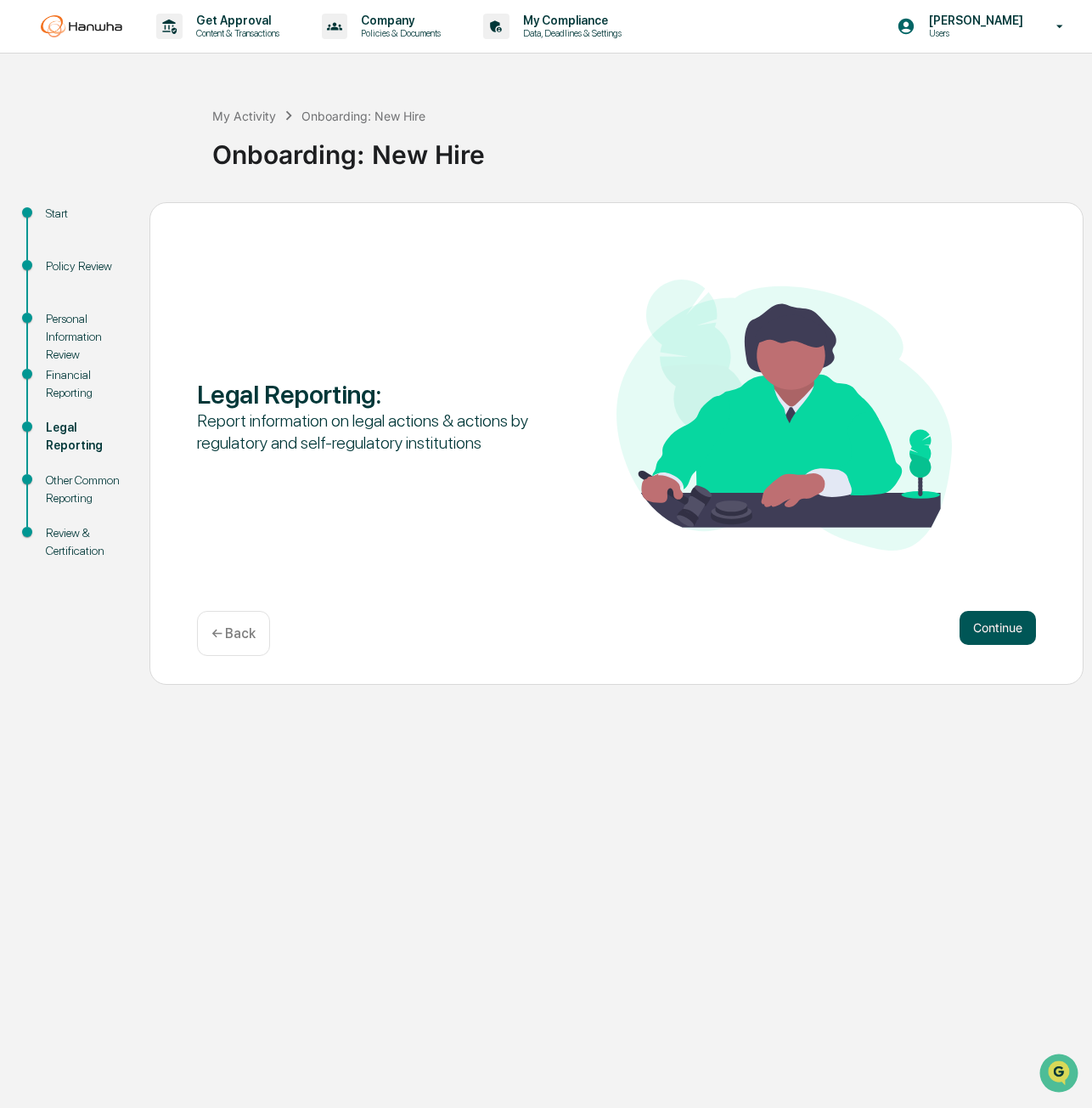
click at [1009, 636] on button "Continue" at bounding box center [998, 628] width 76 height 34
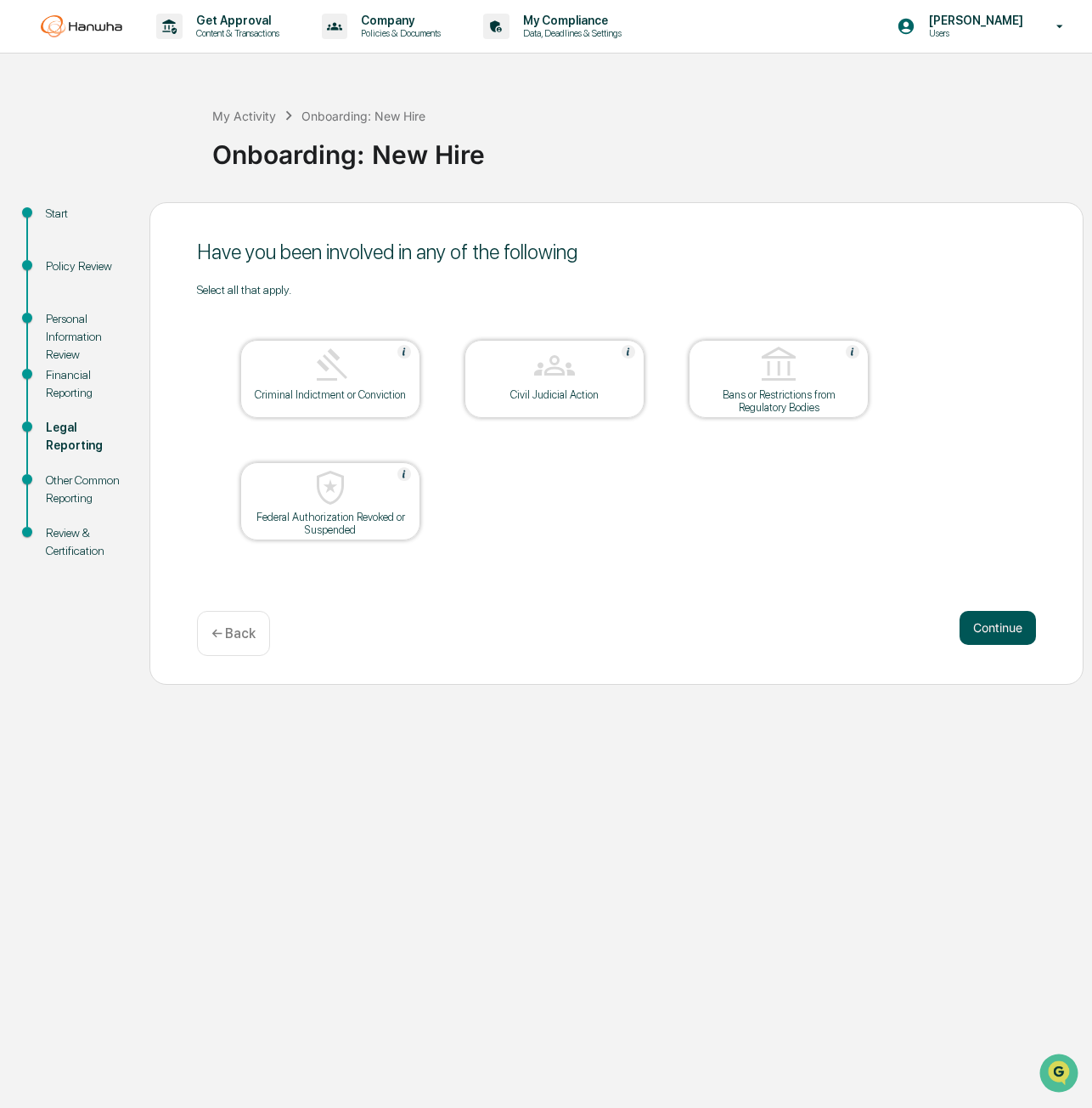
click at [997, 631] on button "Continue" at bounding box center [998, 628] width 76 height 34
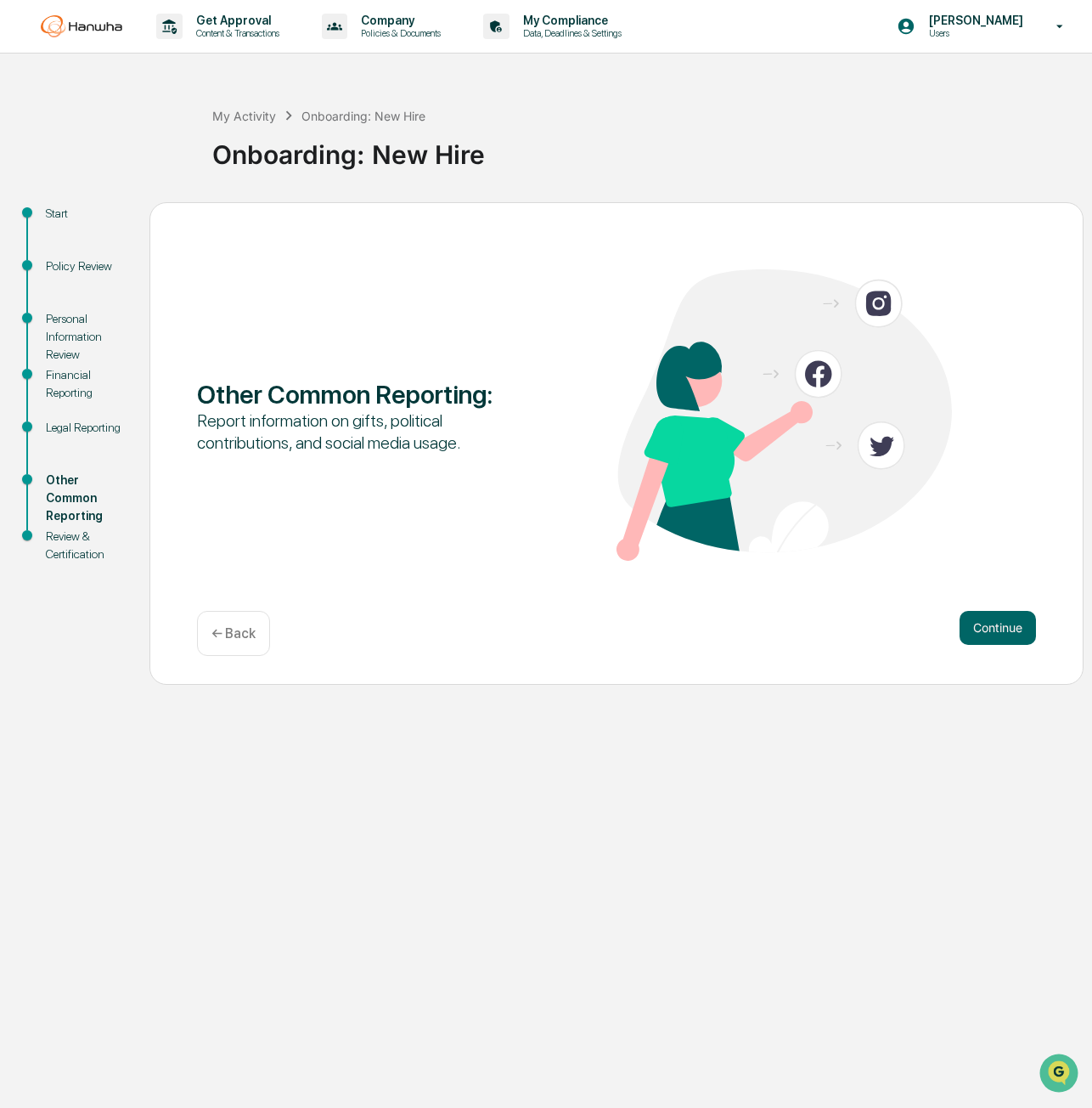
click at [997, 631] on button "Continue" at bounding box center [998, 628] width 76 height 34
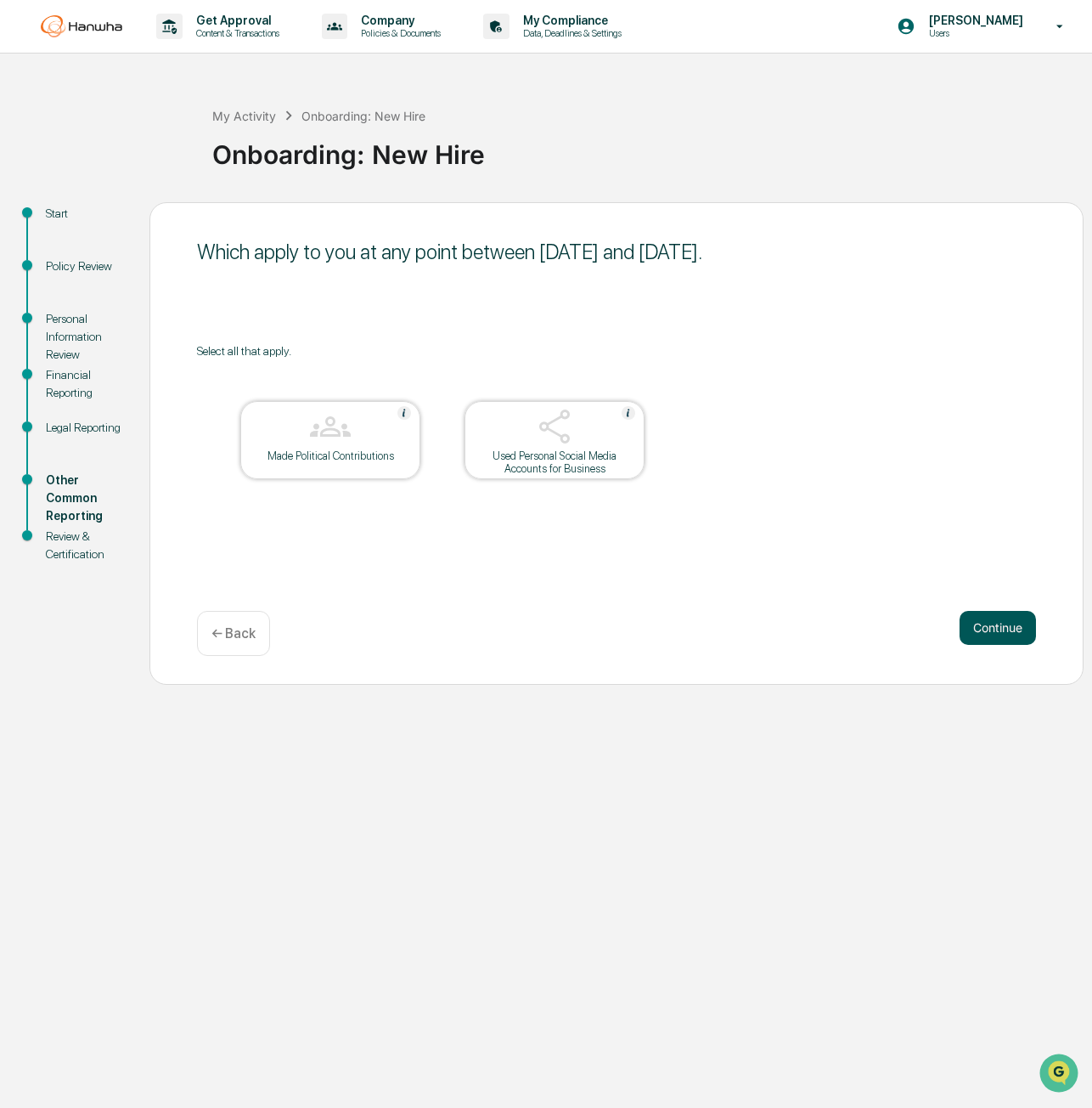
click at [997, 630] on button "Continue" at bounding box center [998, 628] width 76 height 34
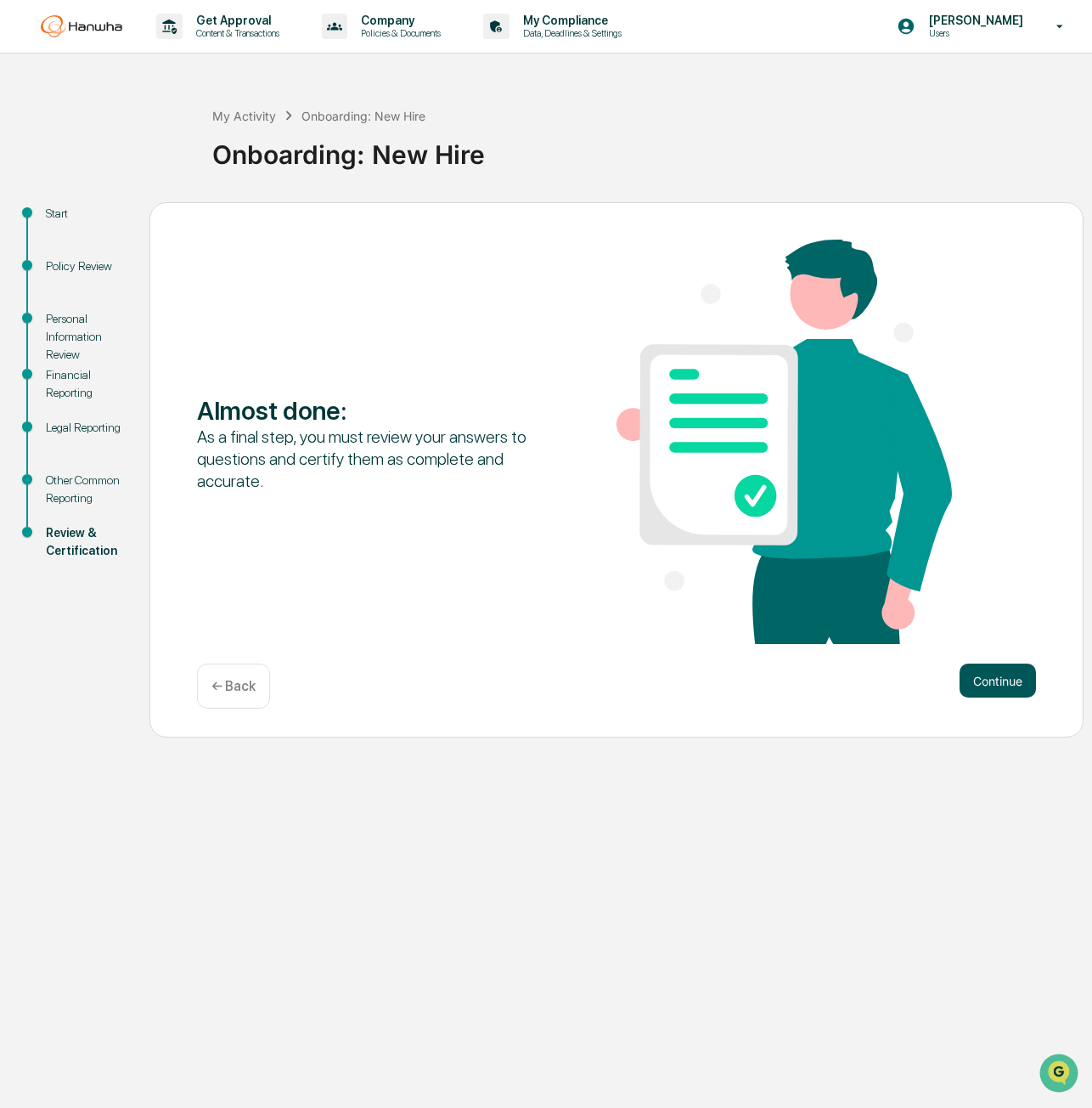
click at [994, 676] on button "Continue" at bounding box center [998, 680] width 76 height 34
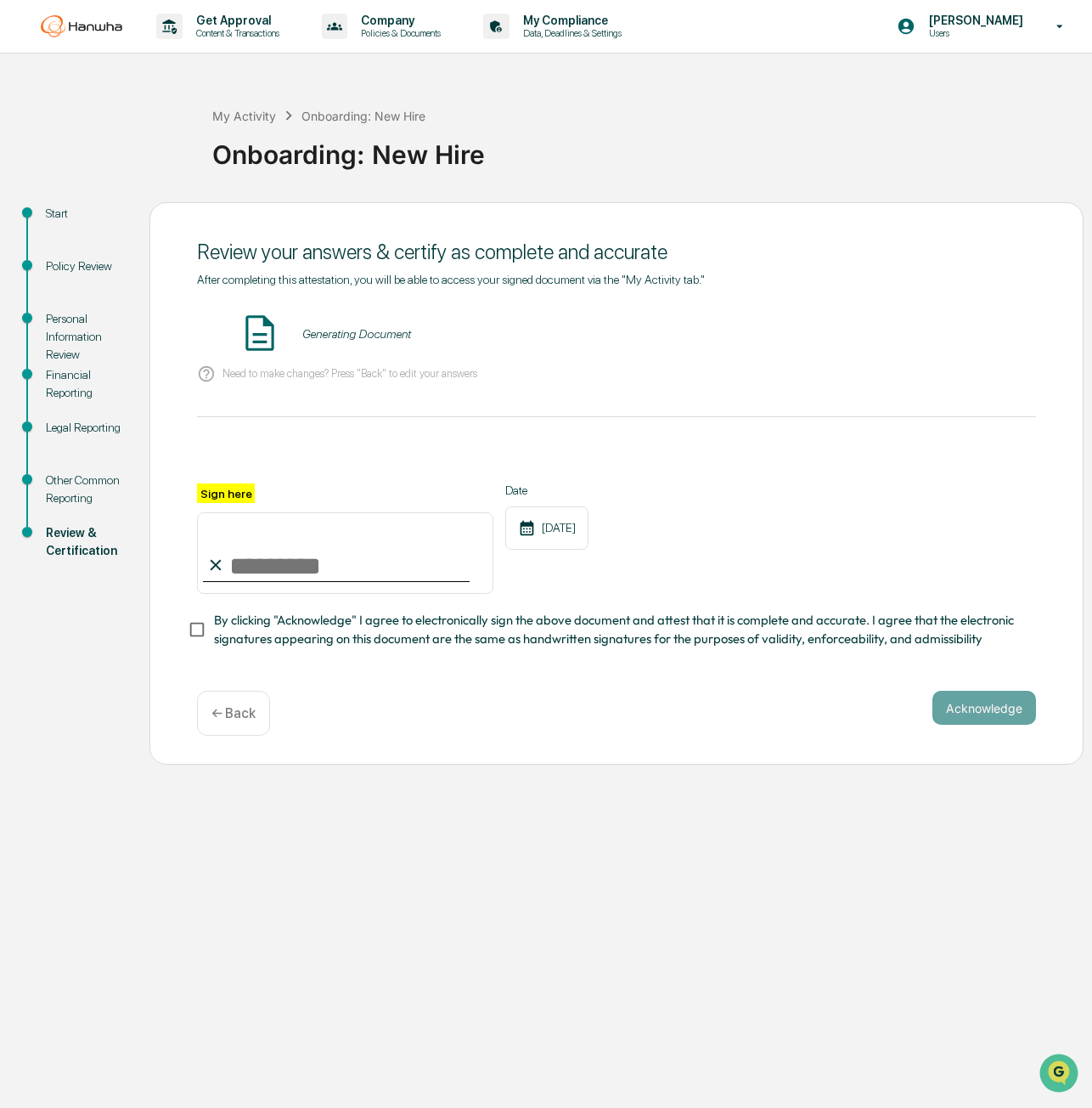
click at [399, 536] on input "Sign here" at bounding box center [345, 554] width 296 height 82
type input "**********"
click at [944, 341] on button "VIEW" at bounding box center [939, 334] width 110 height 29
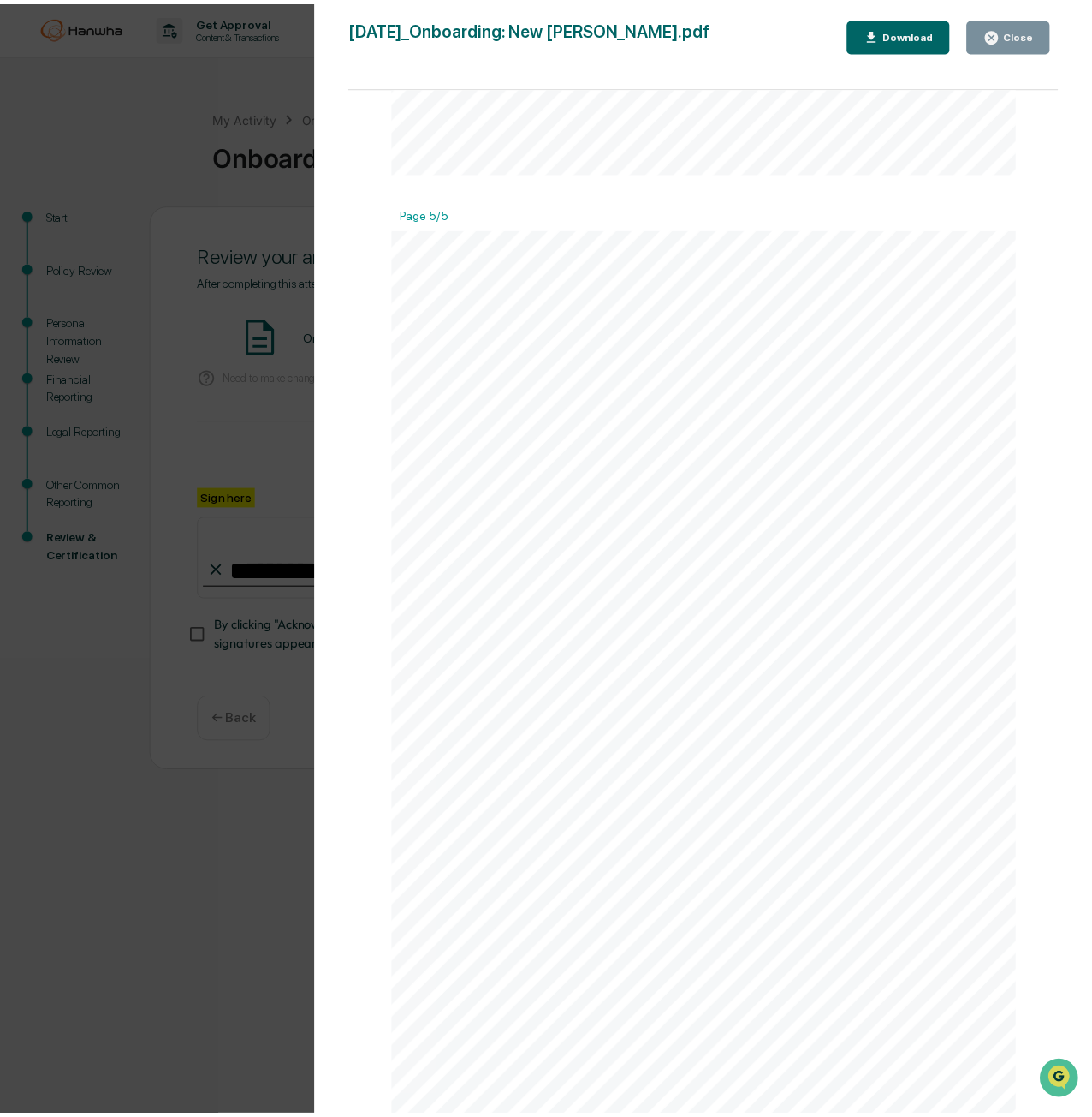
scroll to position [3691, 0]
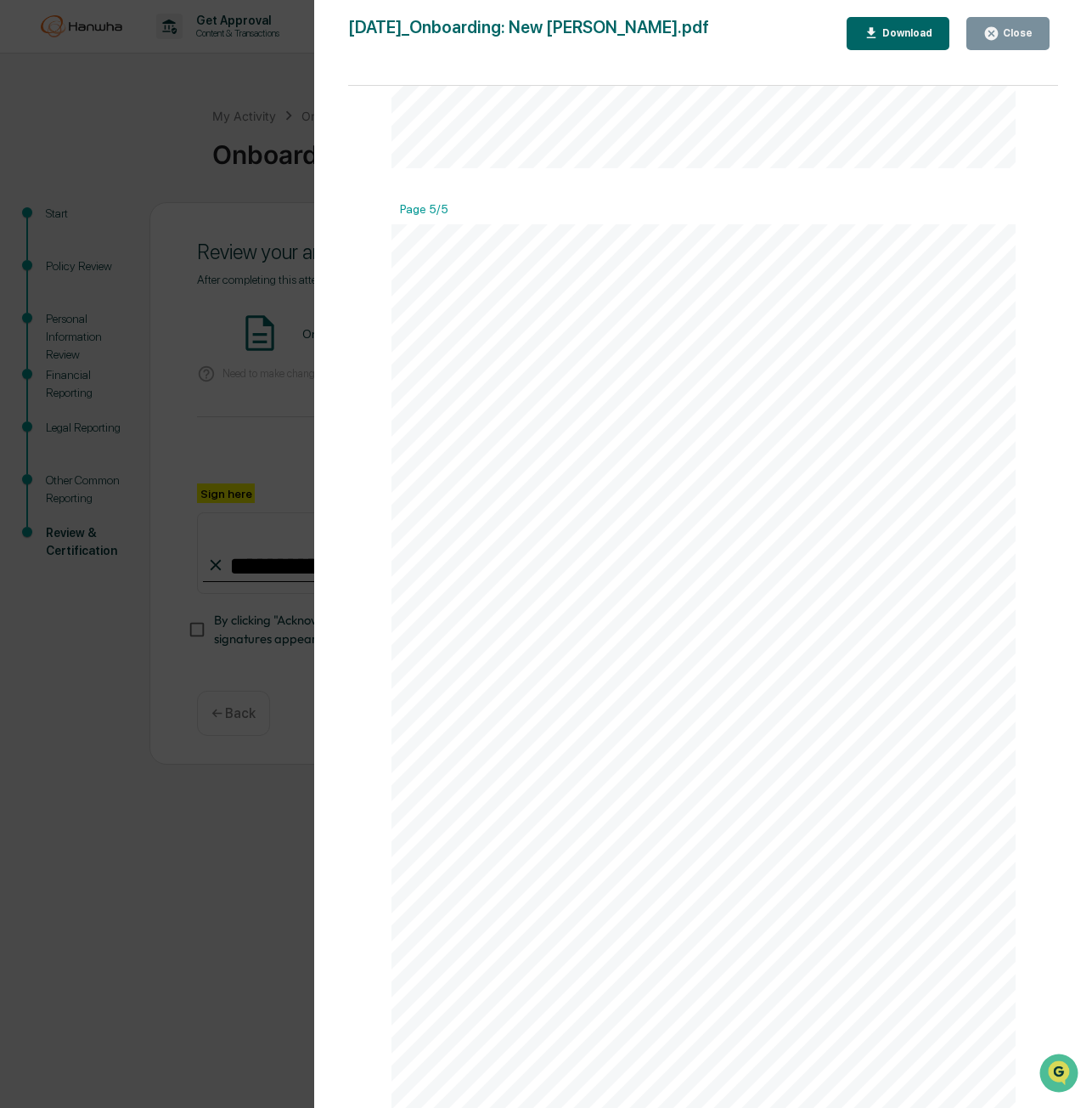
click at [1007, 33] on div "Close" at bounding box center [1016, 33] width 33 height 12
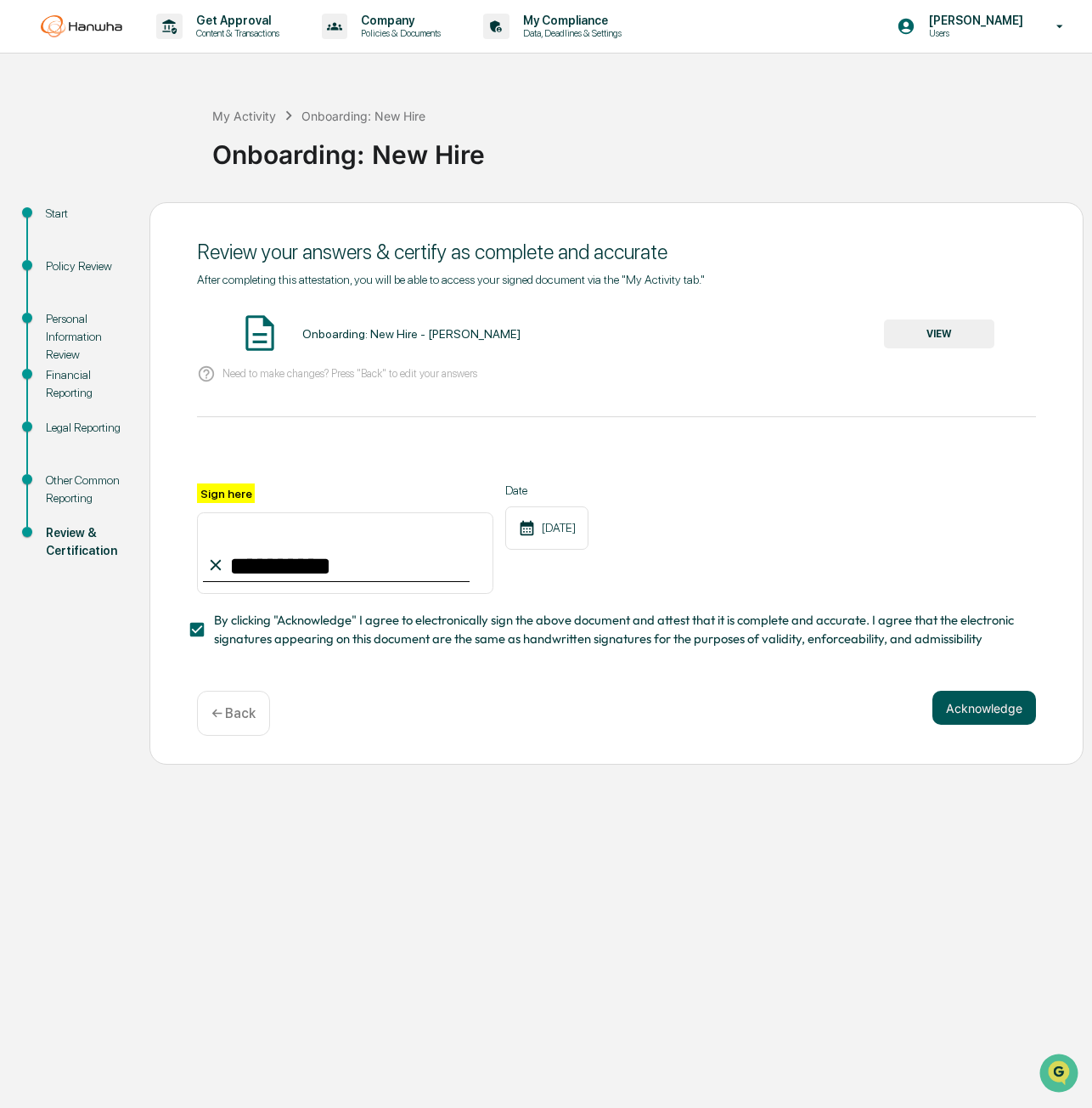
click at [975, 711] on button "Acknowledge" at bounding box center [984, 707] width 103 height 34
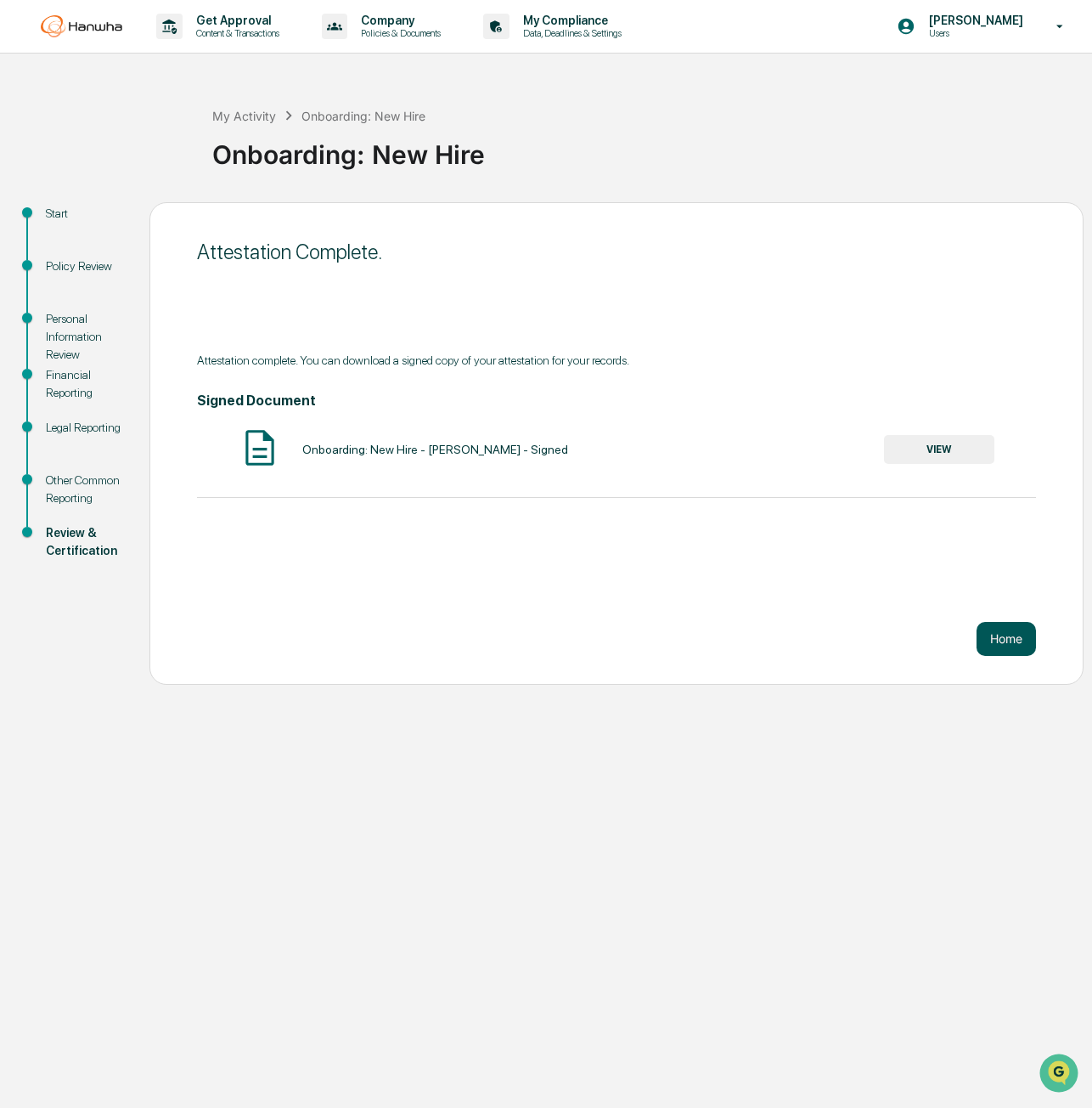
click at [1007, 631] on button "Home" at bounding box center [1006, 638] width 59 height 34
